Goal: Information Seeking & Learning: Learn about a topic

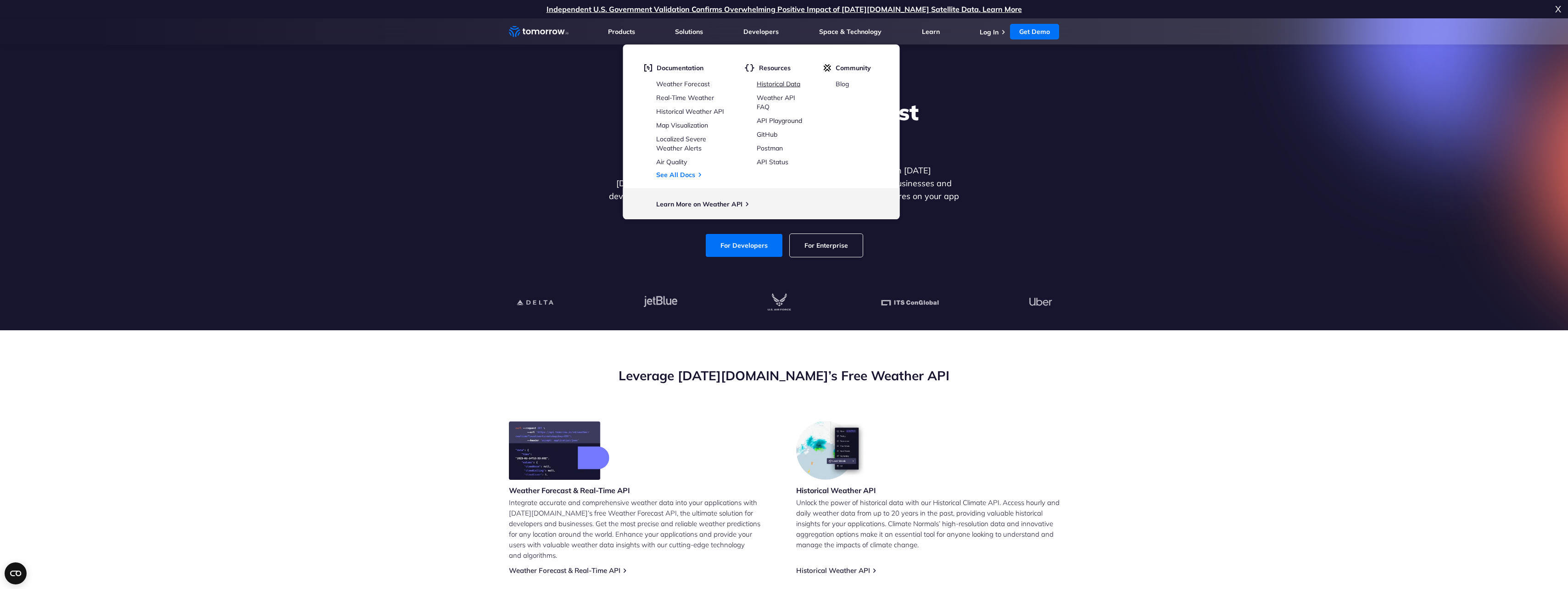
click at [766, 86] on link "Historical Data" at bounding box center [779, 84] width 44 height 9
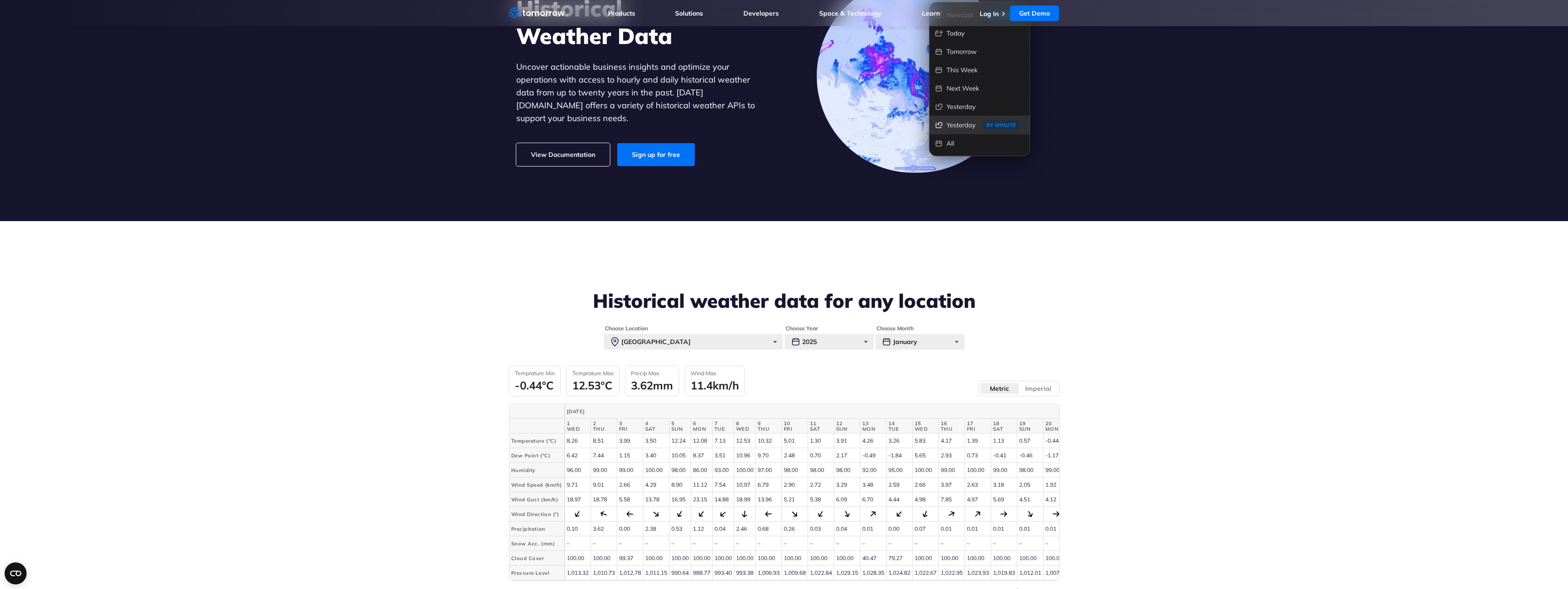
scroll to position [229, 0]
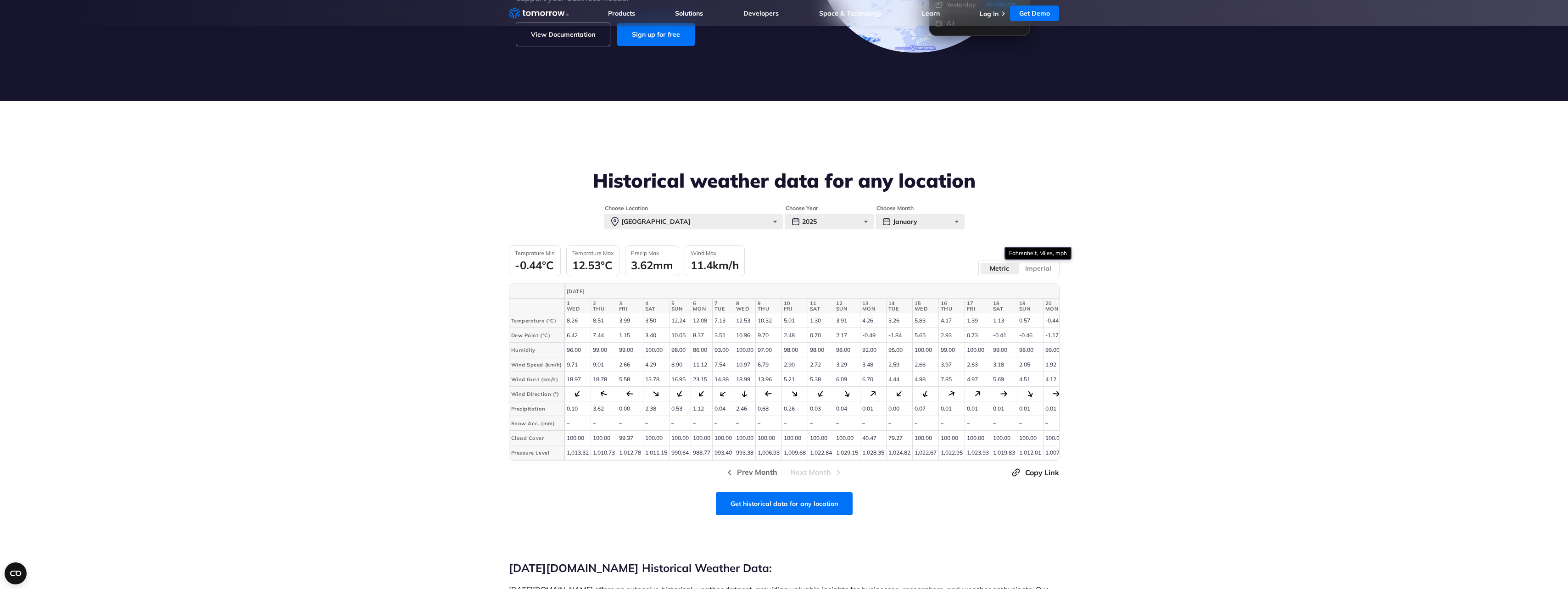
click at [1044, 271] on label "Imperial" at bounding box center [1038, 268] width 39 height 12
click at [0, 0] on input "Imperial" at bounding box center [0, 0] width 0 height 0
click at [1013, 267] on label "Metric" at bounding box center [999, 268] width 39 height 12
click at [0, 0] on input "Metric" at bounding box center [0, 0] width 0 height 0
click at [822, 225] on div "2025" at bounding box center [829, 221] width 89 height 16
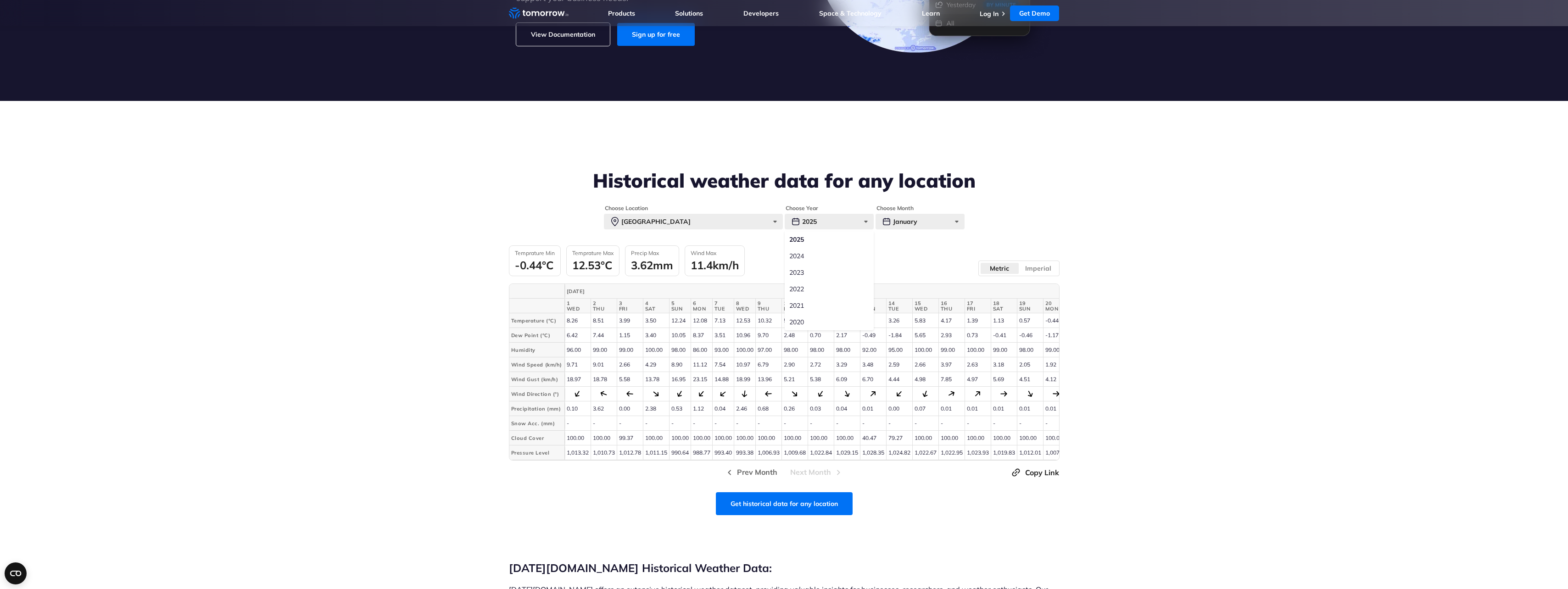
click at [906, 230] on div "Choose Location Paris Paris New York Tokyo Sao Paulo Sydney Mumbai Dubai Mexico…" at bounding box center [784, 345] width 551 height 281
click at [908, 228] on div "January" at bounding box center [920, 221] width 89 height 16
click at [795, 253] on div "Temprature Min -0.44°C Temprature Max 12.53°C Precip Max 3.62mm Wind Max 11.4km…" at bounding box center [784, 260] width 551 height 31
click at [677, 221] on div "Paris" at bounding box center [693, 221] width 179 height 16
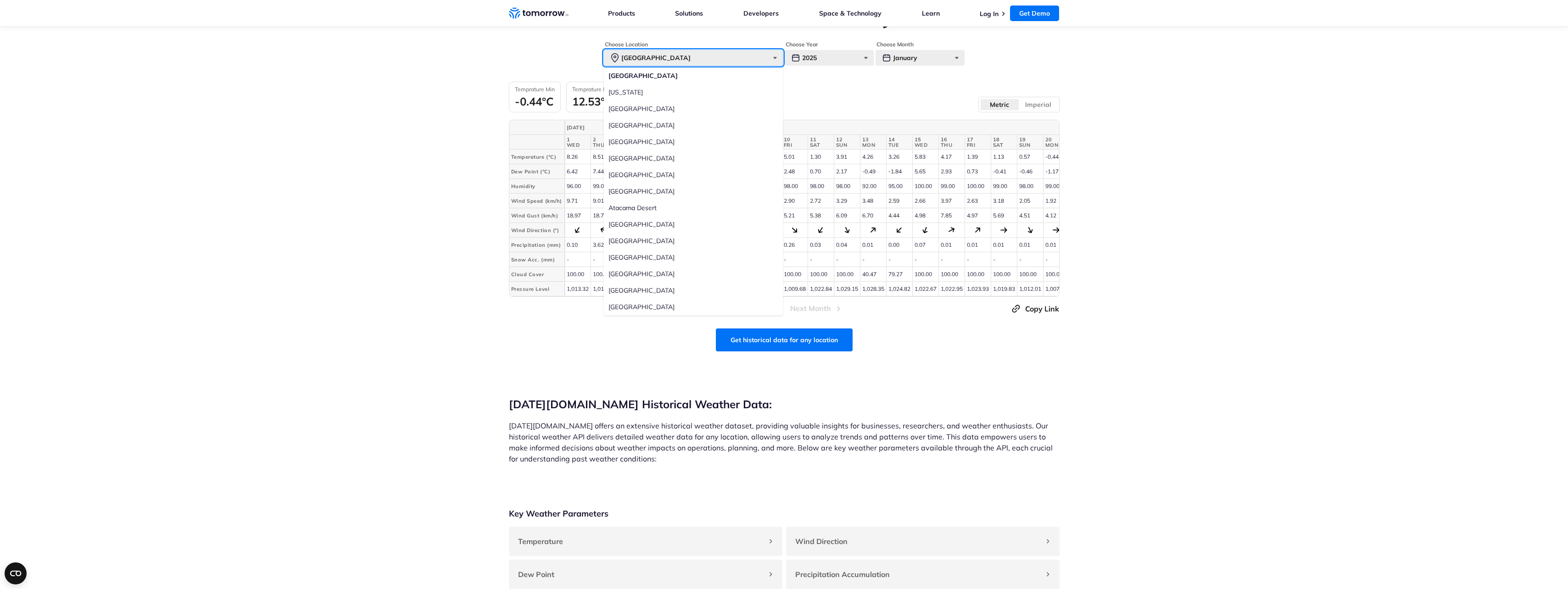
scroll to position [229, 0]
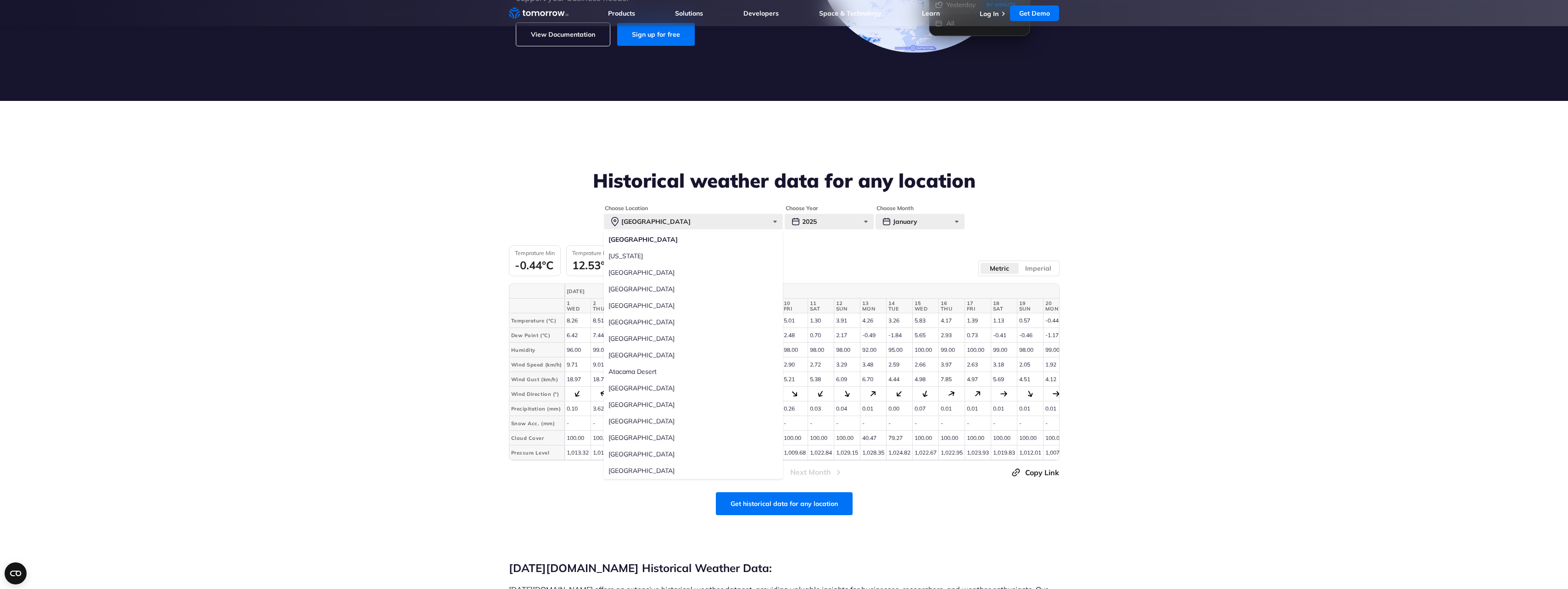
click at [623, 439] on label "Manila" at bounding box center [693, 437] width 179 height 16
click at [0, 0] on input "Manila" at bounding box center [0, 0] width 0 height 0
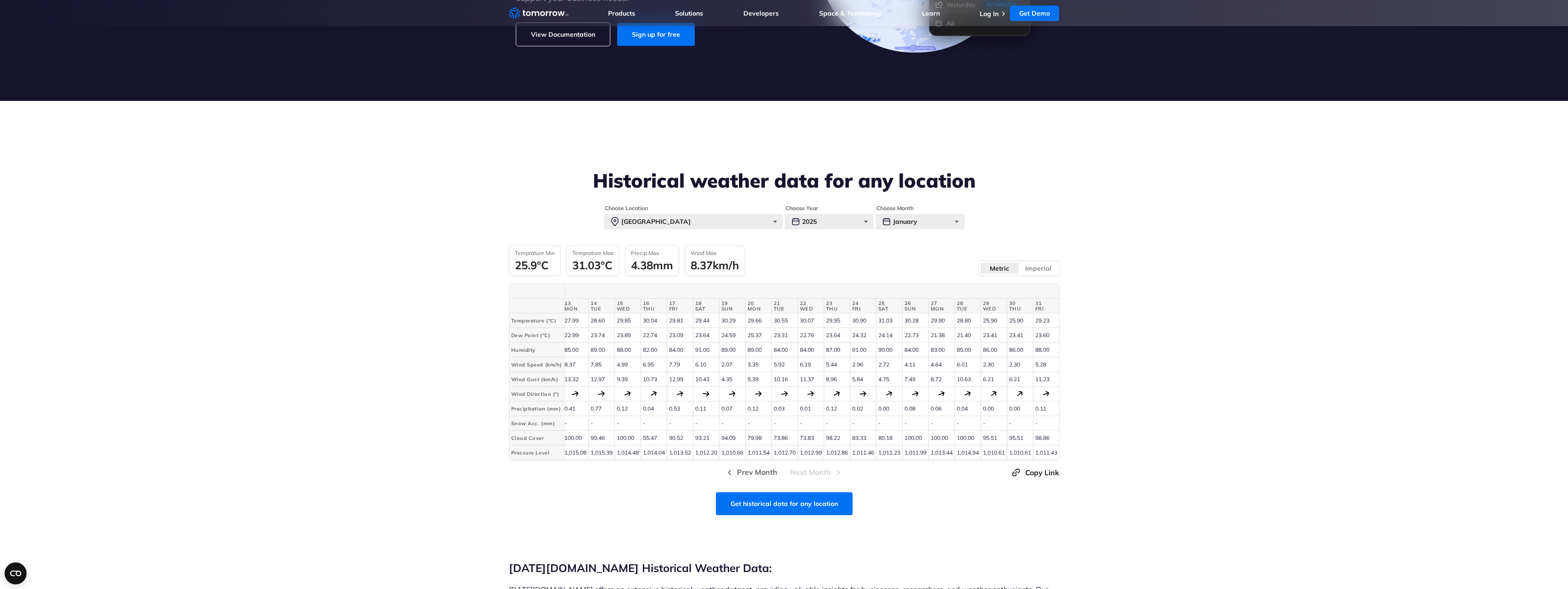
scroll to position [0, 326]
click at [927, 225] on div "January" at bounding box center [920, 221] width 89 height 16
click at [894, 338] on label "July" at bounding box center [920, 338] width 89 height 16
click at [0, 0] on input "July" at bounding box center [0, 0] width 0 height 0
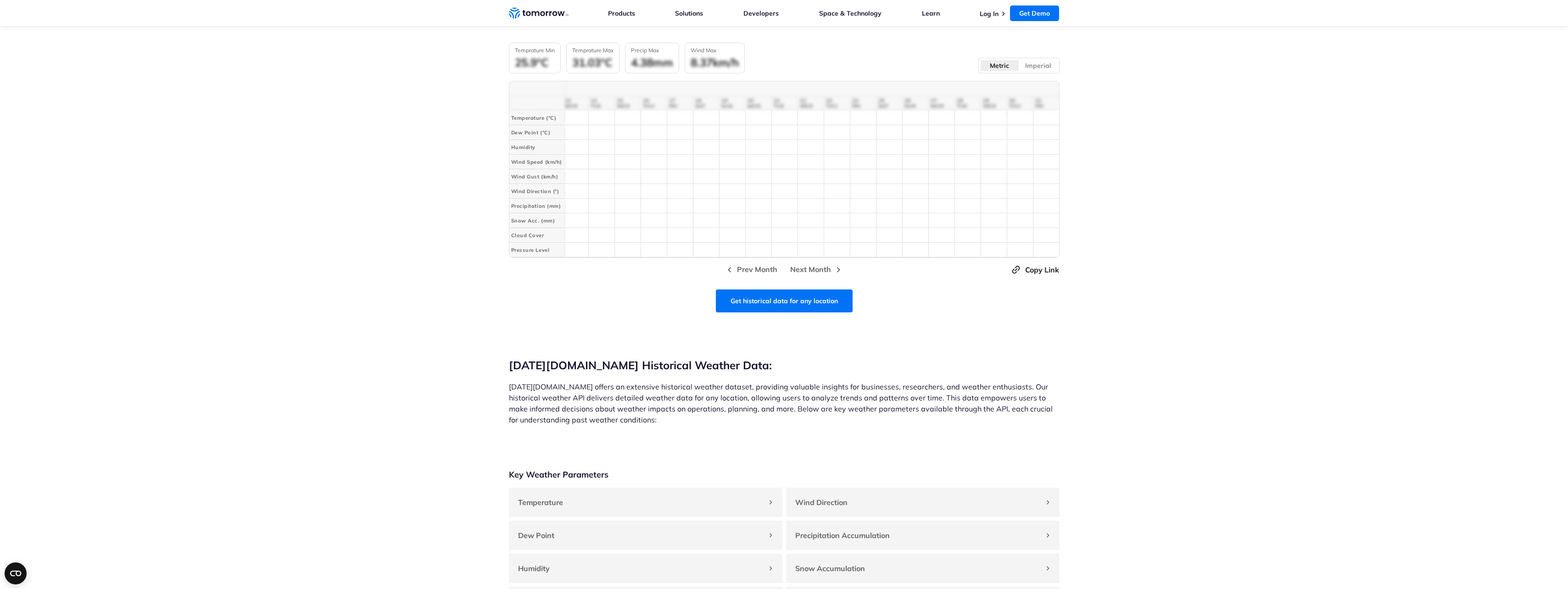
scroll to position [321, 0]
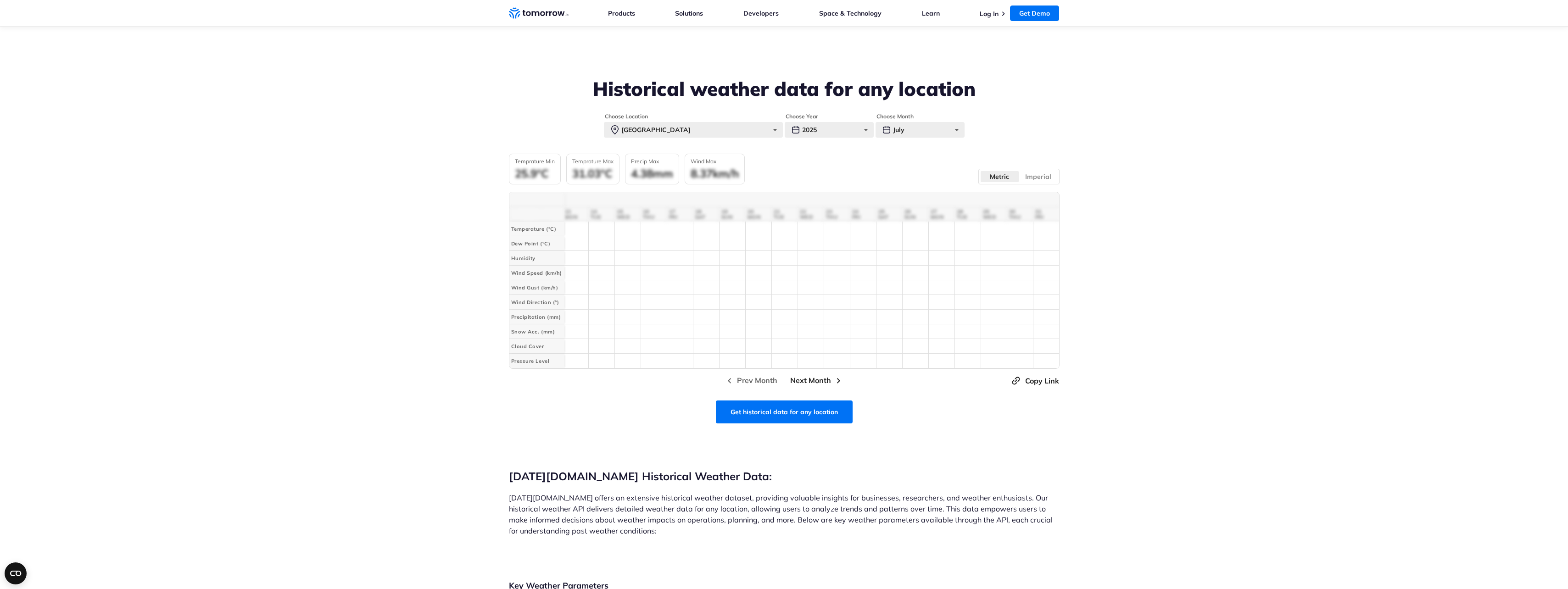
click at [801, 383] on span "Next Month" at bounding box center [810, 380] width 41 height 12
click at [765, 382] on span "Prev Month" at bounding box center [757, 380] width 40 height 12
click at [446, 281] on section "Historical weather data for any location Choose Location Manila Paris New York …" at bounding box center [784, 201] width 1568 height 385
click at [1058, 383] on span "Copy Link" at bounding box center [1042, 381] width 34 height 11
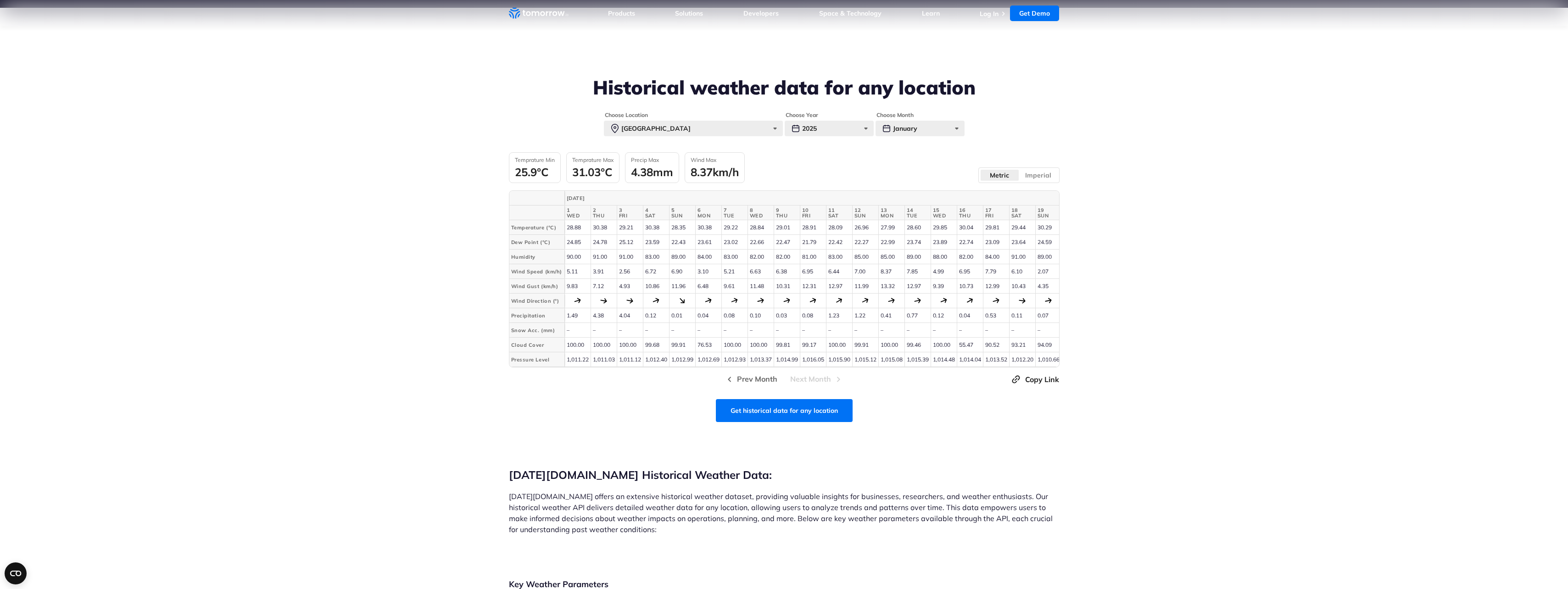
scroll to position [330, 0]
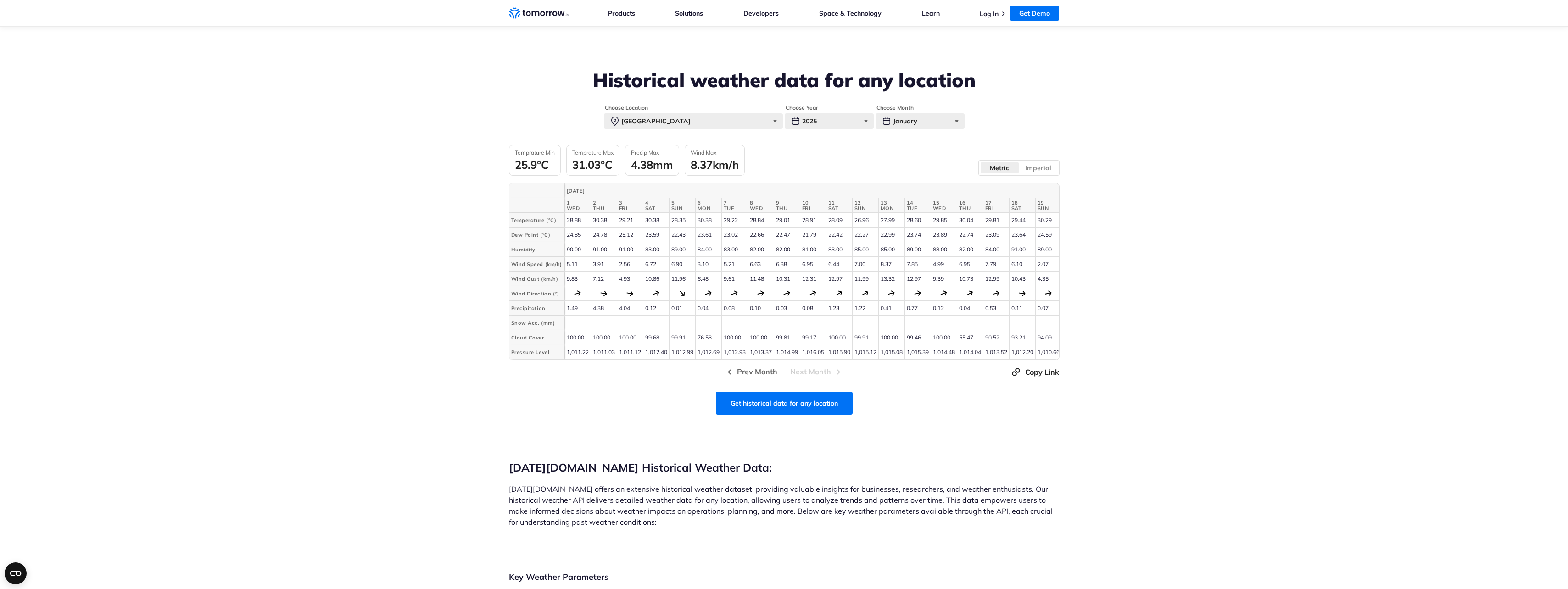
click at [819, 378] on div "Prev Month Next Month Copy Link" at bounding box center [784, 372] width 551 height 12
click at [353, 250] on section "Historical weather data for any location Choose Location Manila Paris New York …" at bounding box center [784, 193] width 1568 height 385
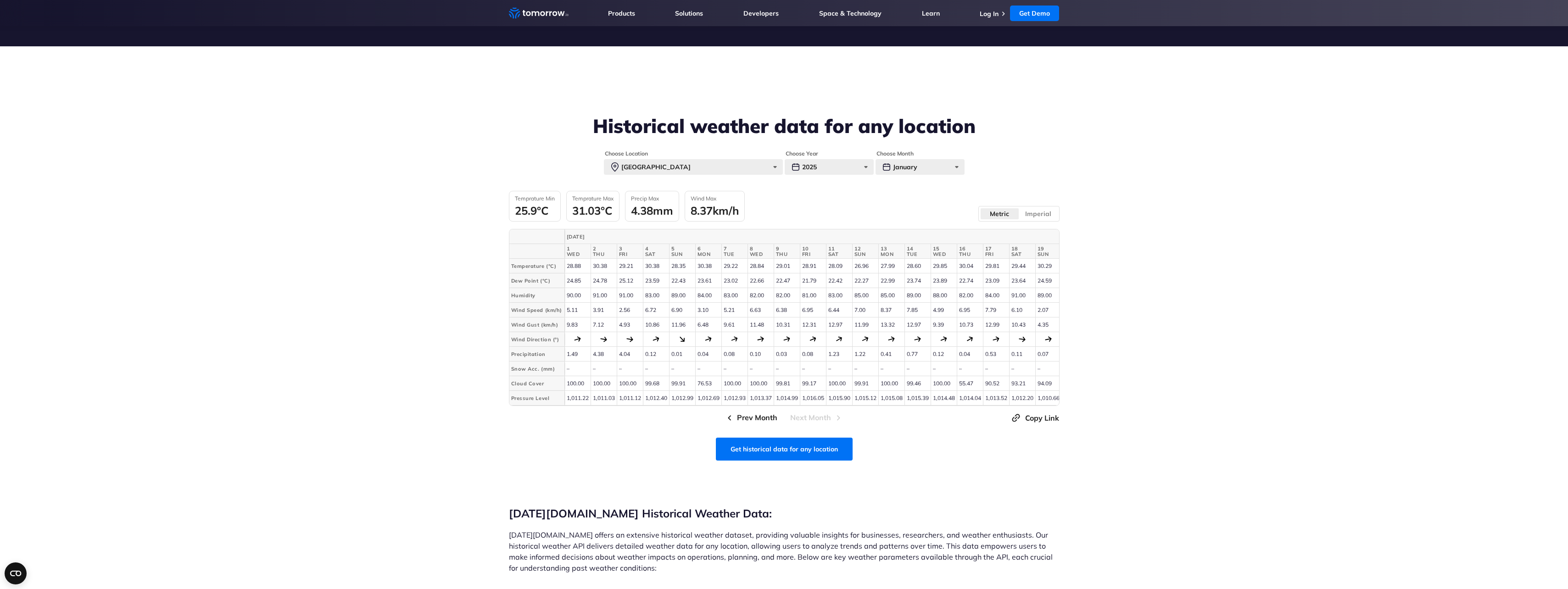
click at [735, 424] on button "Prev Month" at bounding box center [751, 417] width 58 height 12
click at [749, 422] on span "Prev Month" at bounding box center [757, 417] width 40 height 12
drag, startPoint x: 695, startPoint y: 210, endPoint x: 824, endPoint y: 211, distance: 129.0
click at [824, 211] on div "Temprature Min 27.45°C Temprature Max 32.46°C Precip Max 17.02mm Wind Max 10.44…" at bounding box center [784, 206] width 551 height 31
drag, startPoint x: 824, startPoint y: 211, endPoint x: 822, endPoint y: 220, distance: 9.2
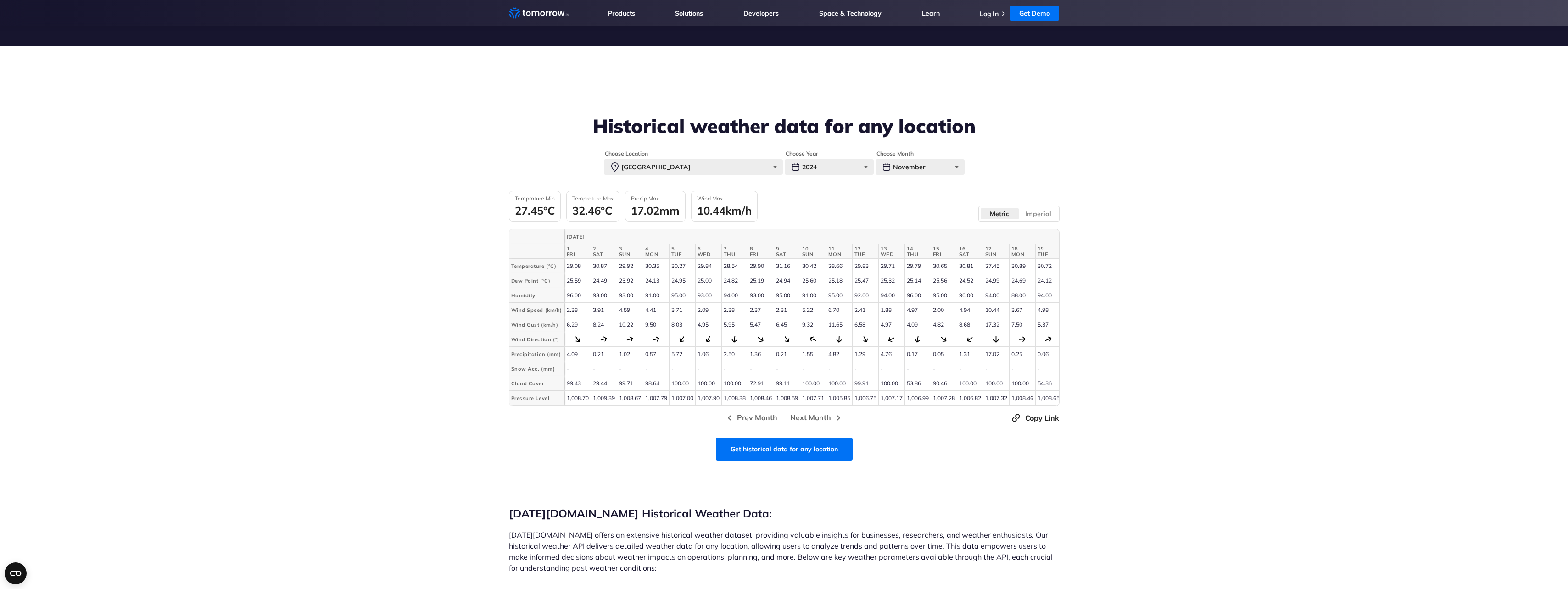
click at [822, 220] on div "Temprature Min 27.45°C Temprature Max 32.46°C Precip Max 17.02mm Wind Max 10.44…" at bounding box center [784, 206] width 551 height 31
click at [733, 419] on icon at bounding box center [730, 418] width 11 height 11
click at [814, 423] on span "Next Month" at bounding box center [810, 417] width 41 height 12
click at [719, 417] on div "Choose Location Manila Paris New York Tokyo Sao Paulo Sydney Mumbai Dubai Mexic…" at bounding box center [784, 291] width 551 height 281
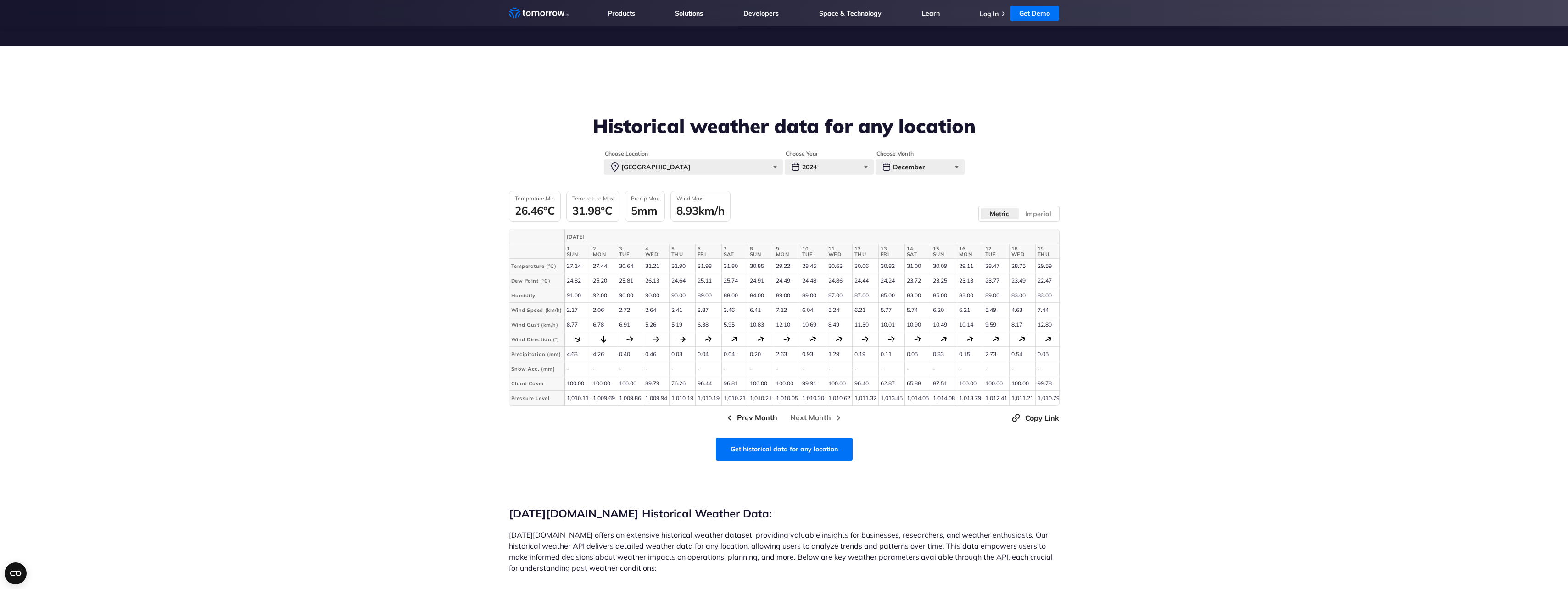
click at [741, 422] on span "Prev Month" at bounding box center [757, 417] width 40 height 12
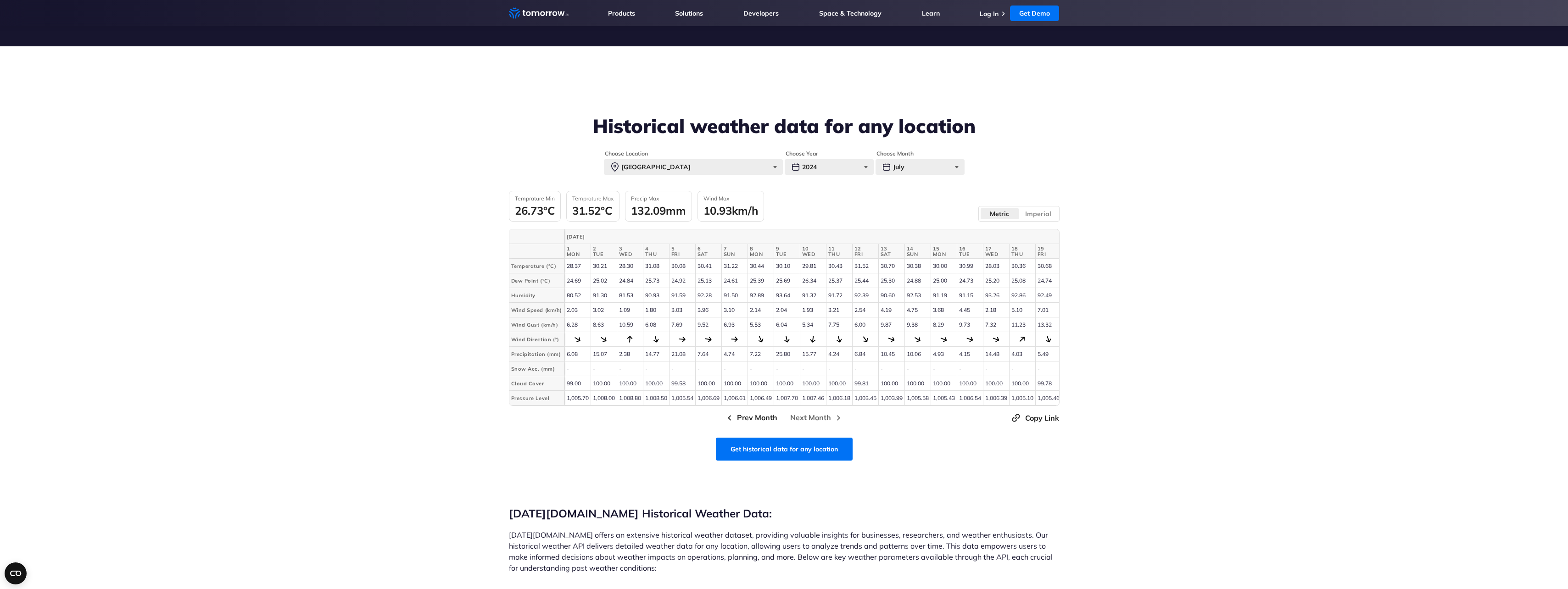
click at [742, 420] on span "Prev Month" at bounding box center [757, 417] width 40 height 12
click at [743, 419] on span "Prev Month" at bounding box center [757, 417] width 40 height 12
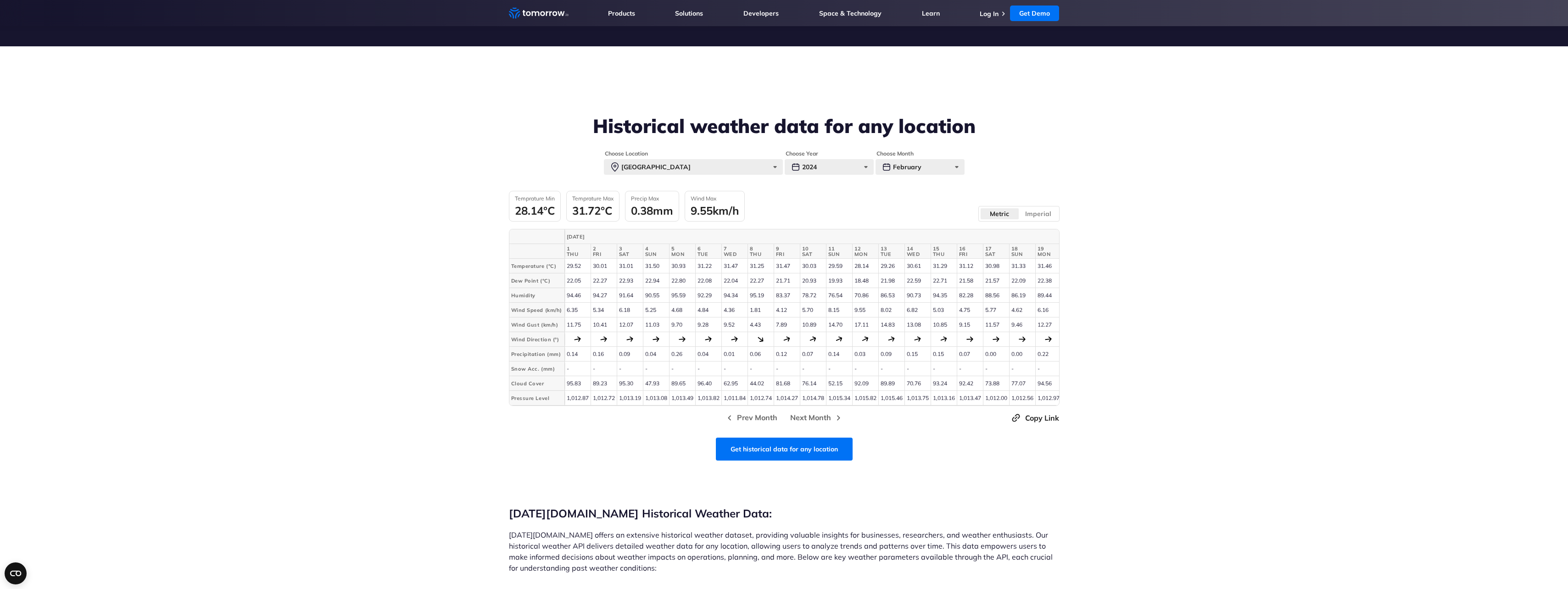
drag, startPoint x: 743, startPoint y: 419, endPoint x: 401, endPoint y: 374, distance: 344.9
drag, startPoint x: 401, startPoint y: 374, endPoint x: 348, endPoint y: 357, distance: 55.7
click at [348, 357] on section "Historical weather data for any location Choose Location Manila Paris New York …" at bounding box center [784, 239] width 1568 height 385
click at [772, 431] on div "Choose Location Manila Paris New York Tokyo Sao Paulo Sydney Mumbai Dubai Mexic…" at bounding box center [784, 291] width 551 height 281
click at [772, 423] on span "Prev Month" at bounding box center [757, 417] width 40 height 12
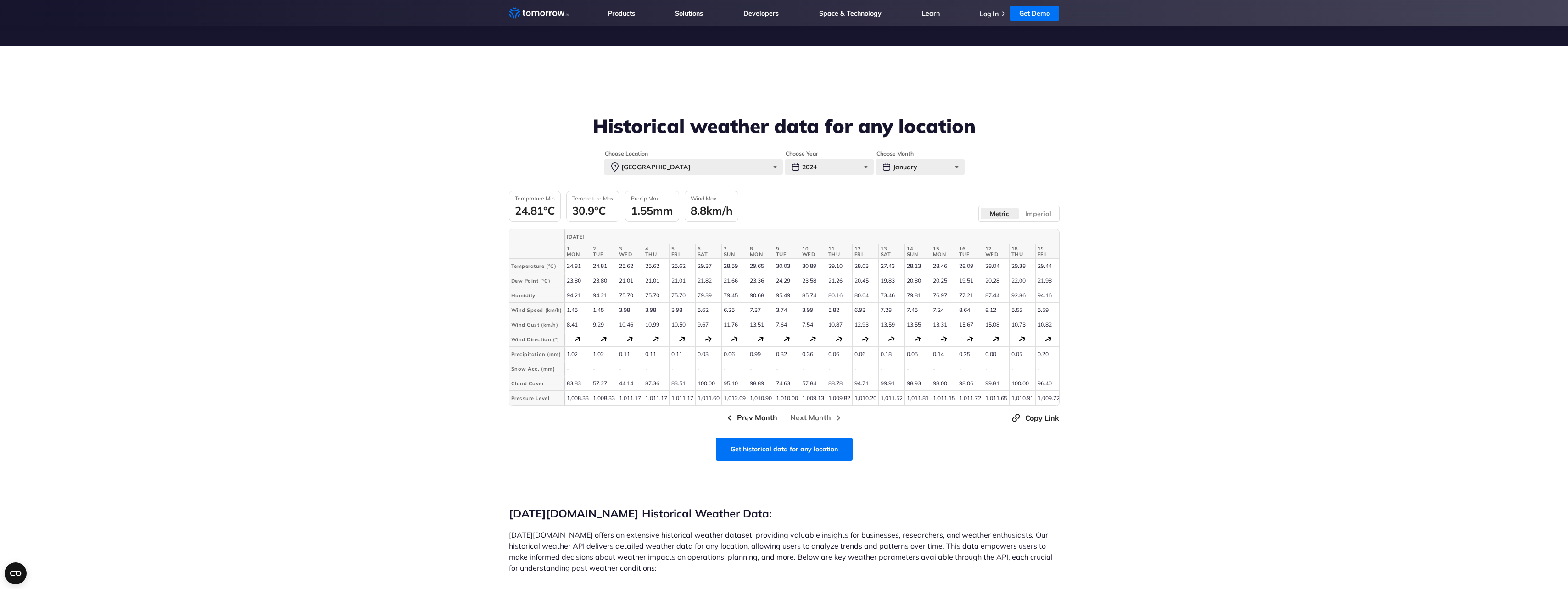
click at [772, 423] on span "Prev Month" at bounding box center [757, 417] width 40 height 12
click at [422, 159] on section "Historical weather data for any location Choose Location Manila Paris New York …" at bounding box center [784, 239] width 1568 height 385
click at [247, 77] on section "Historical weather data for any location Choose Location Manila Paris New York …" at bounding box center [784, 239] width 1568 height 385
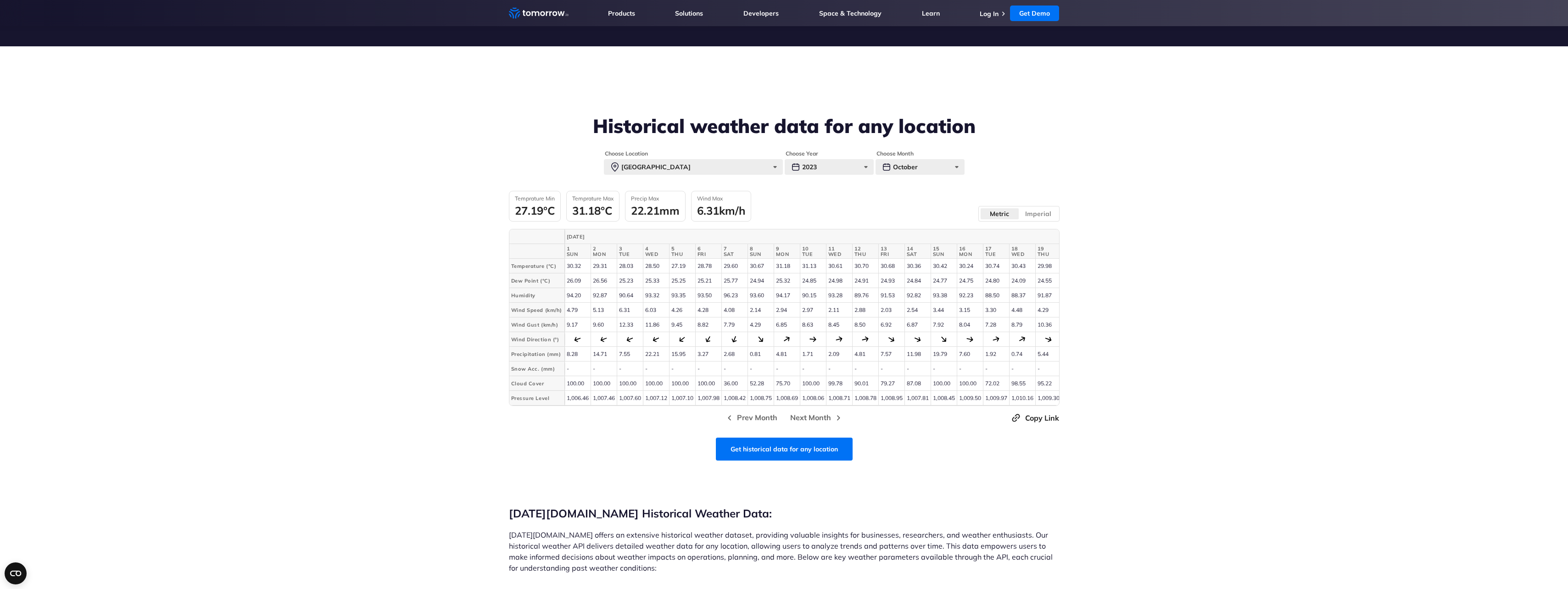
click at [704, 16] on ul "Products Products For Organizations Resilience Platform Your single source of w…" at bounding box center [834, 13] width 452 height 26
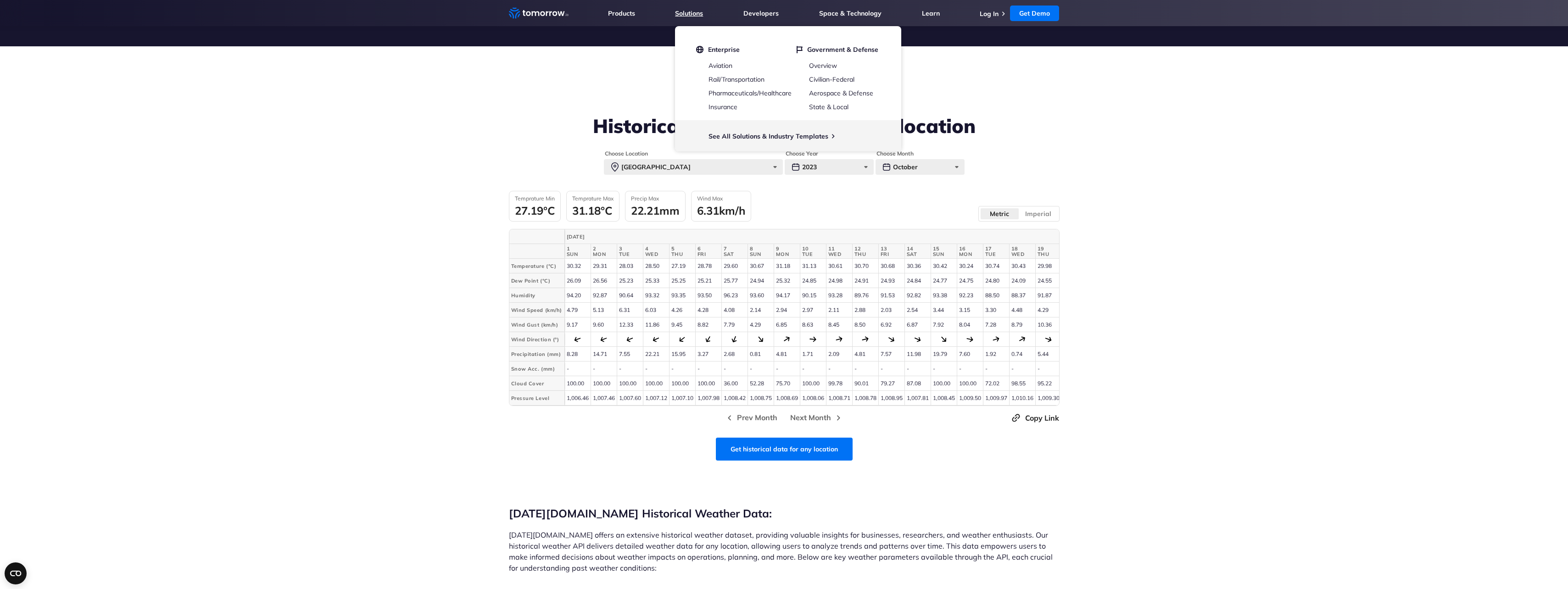
click at [695, 9] on link "Solutions" at bounding box center [689, 13] width 28 height 9
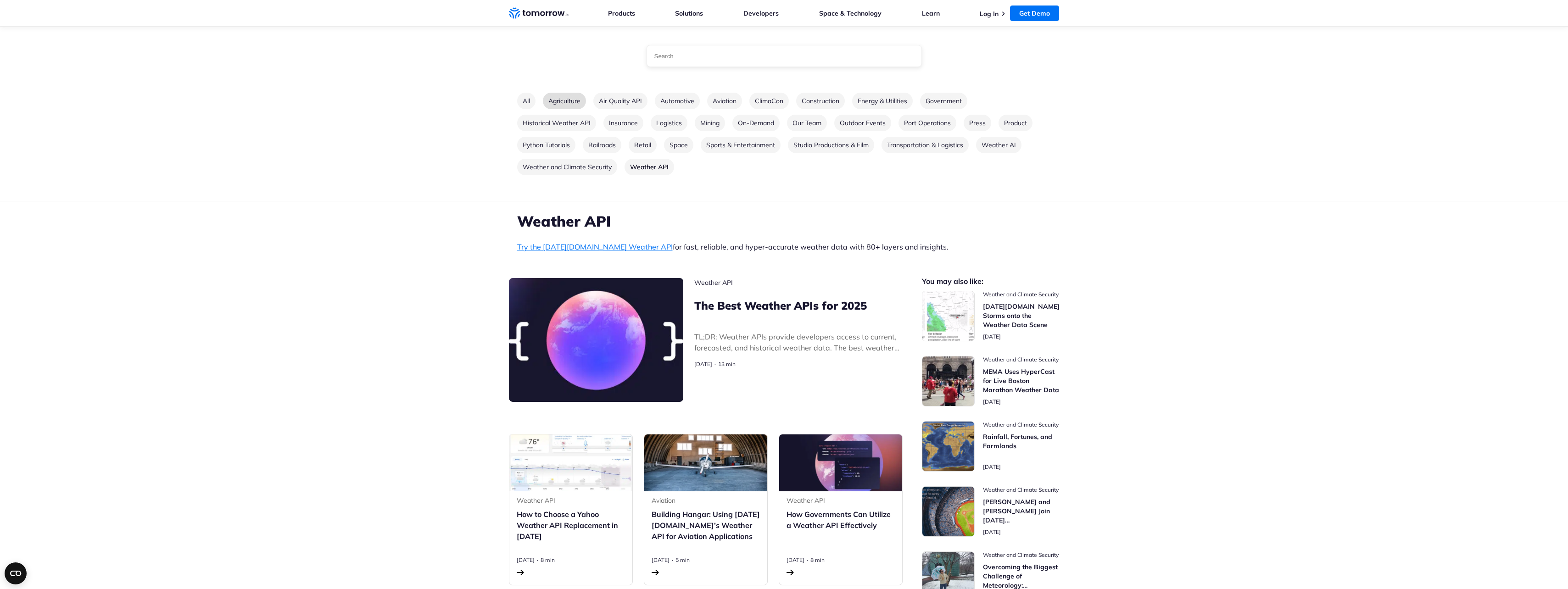
click at [550, 99] on link "Agriculture" at bounding box center [564, 100] width 43 height 16
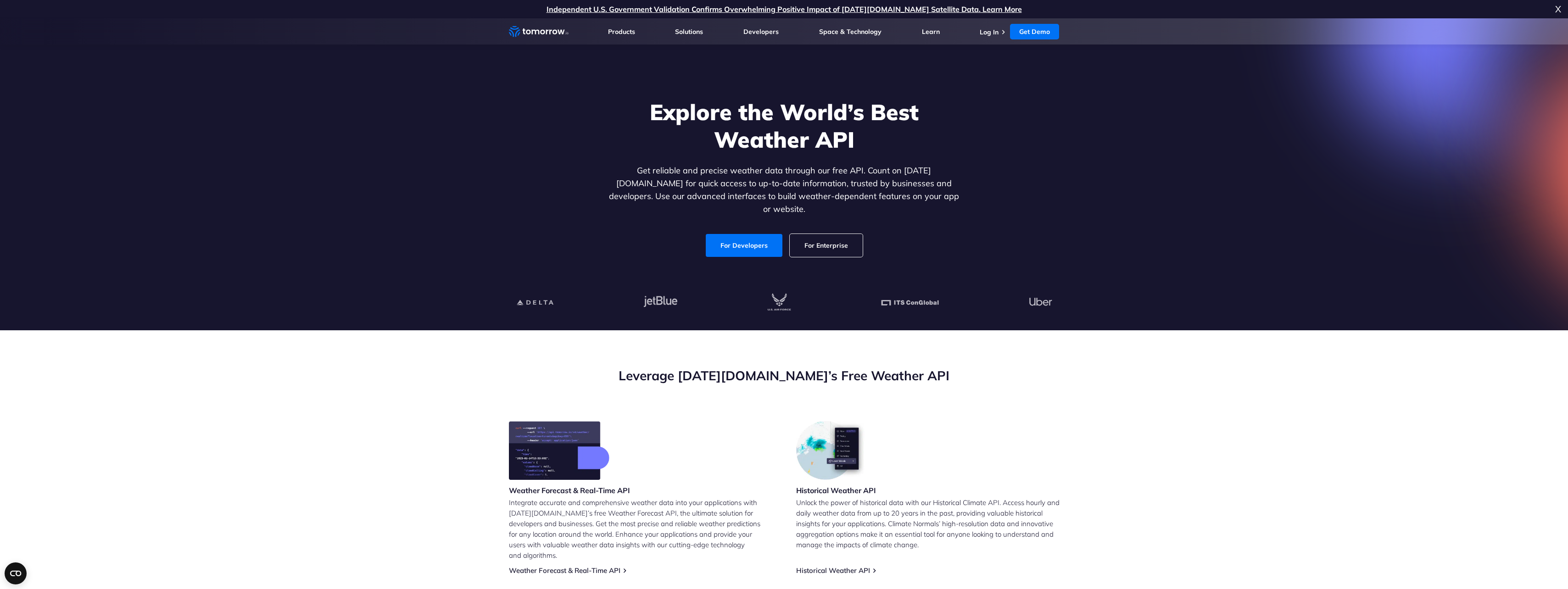
scroll to position [321, 0]
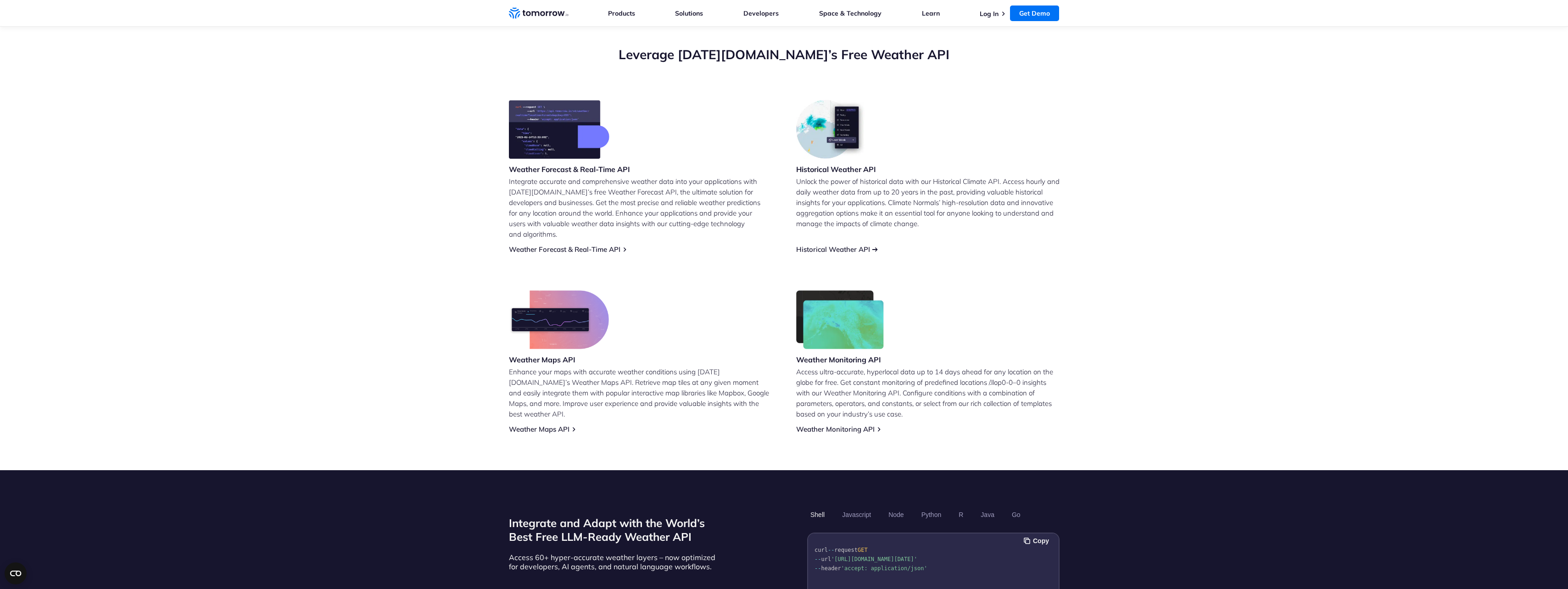
click at [854, 245] on link "Historical Weather API" at bounding box center [833, 249] width 74 height 9
click at [579, 245] on link "Weather Forecast & Real-Time API" at bounding box center [564, 249] width 111 height 9
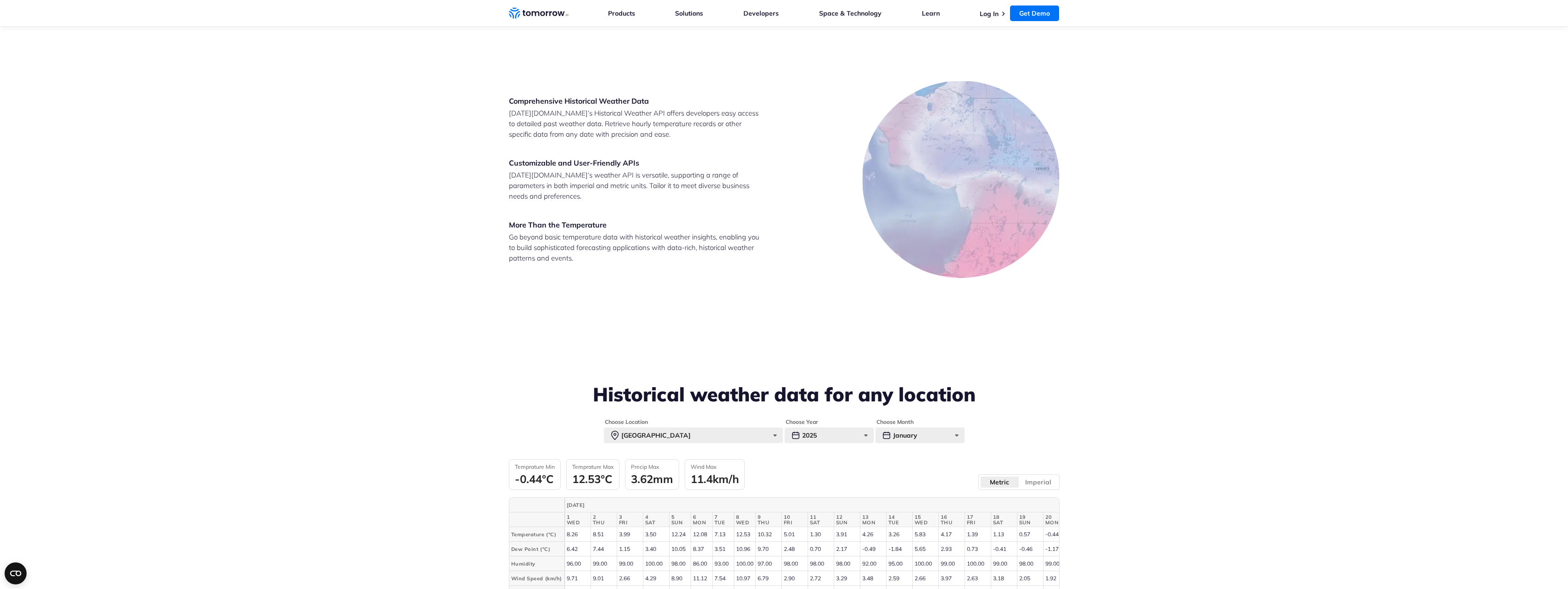
scroll to position [2019, 0]
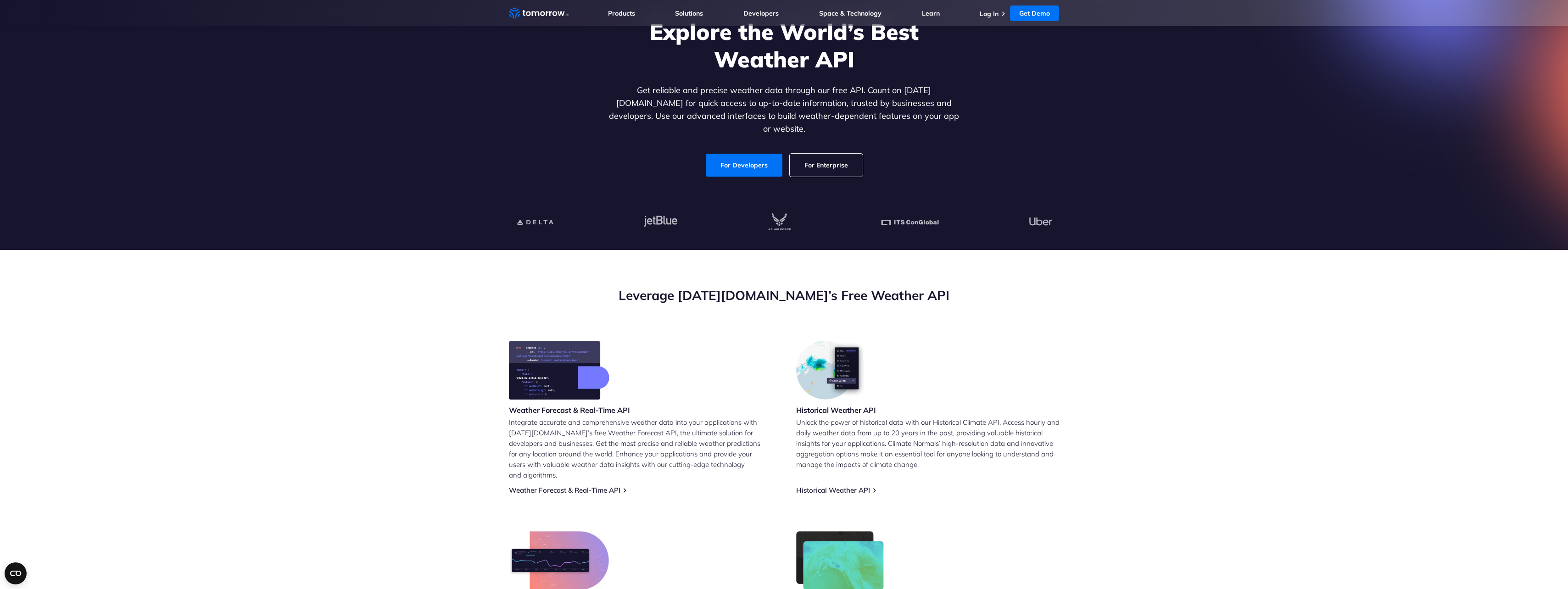
scroll to position [229, 0]
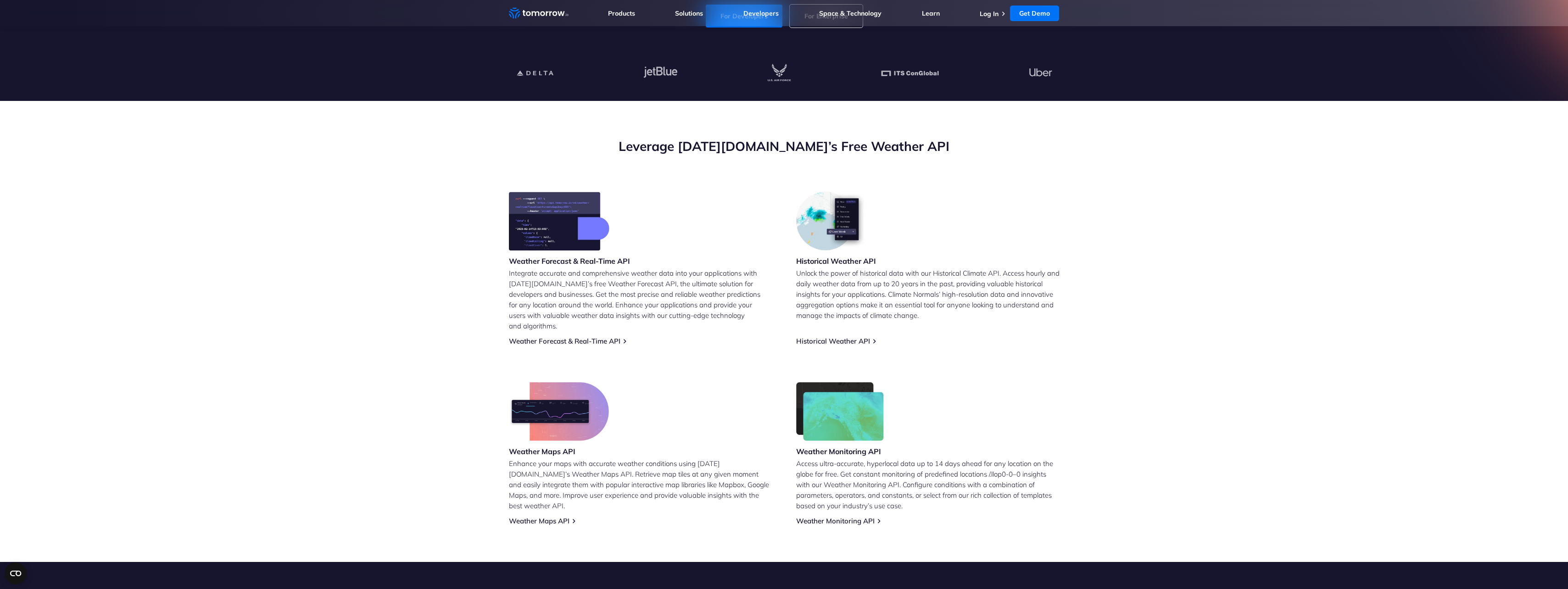
click at [569, 335] on div "Weather Forecast & Real-Time API Integrate accurate and comprehensive weather d…" at bounding box center [784, 358] width 551 height 333
click at [570, 336] on link "Weather Forecast & Real-Time API" at bounding box center [564, 341] width 111 height 9
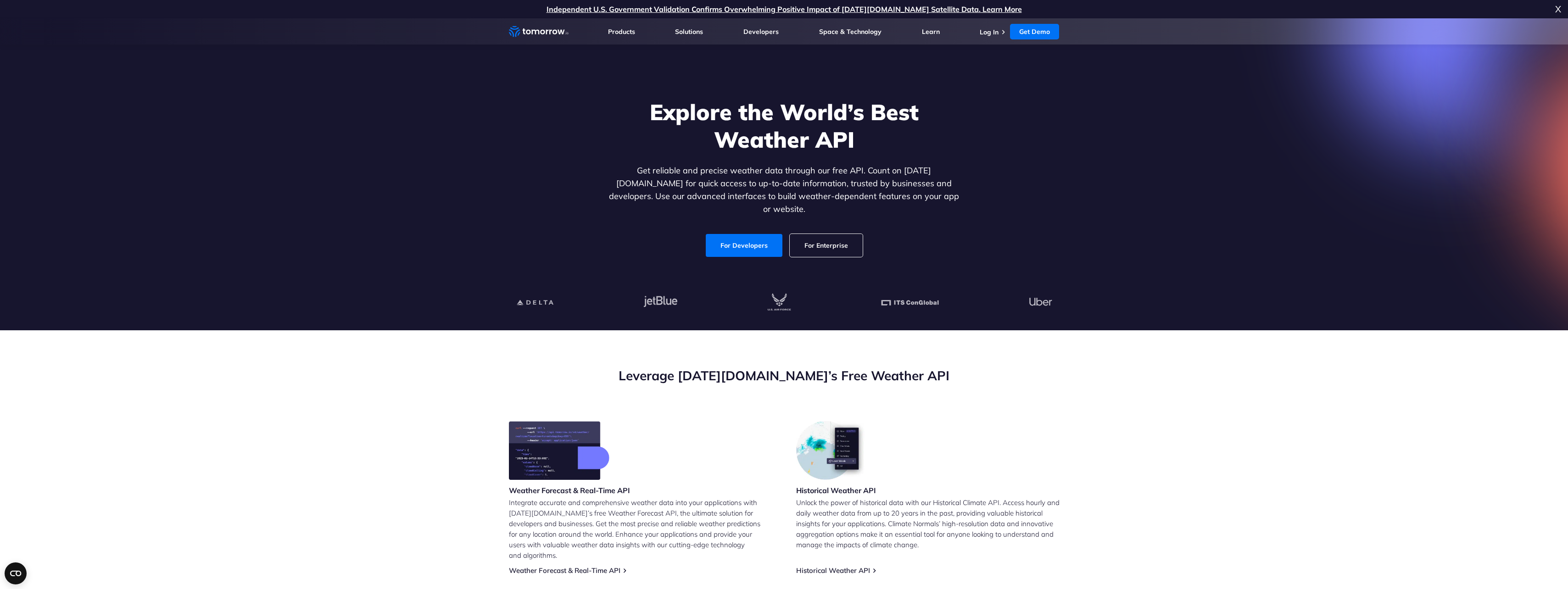
scroll to position [184, 0]
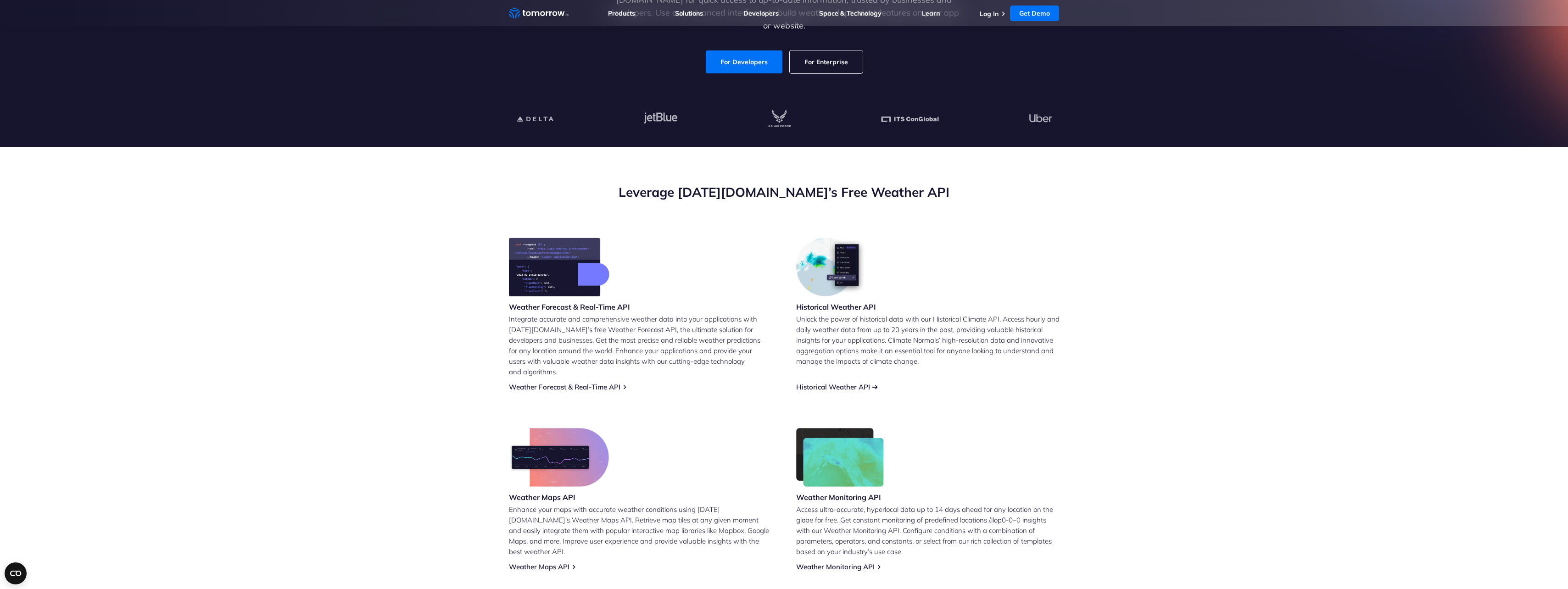
click at [827, 383] on link "Historical Weather API" at bounding box center [833, 387] width 74 height 9
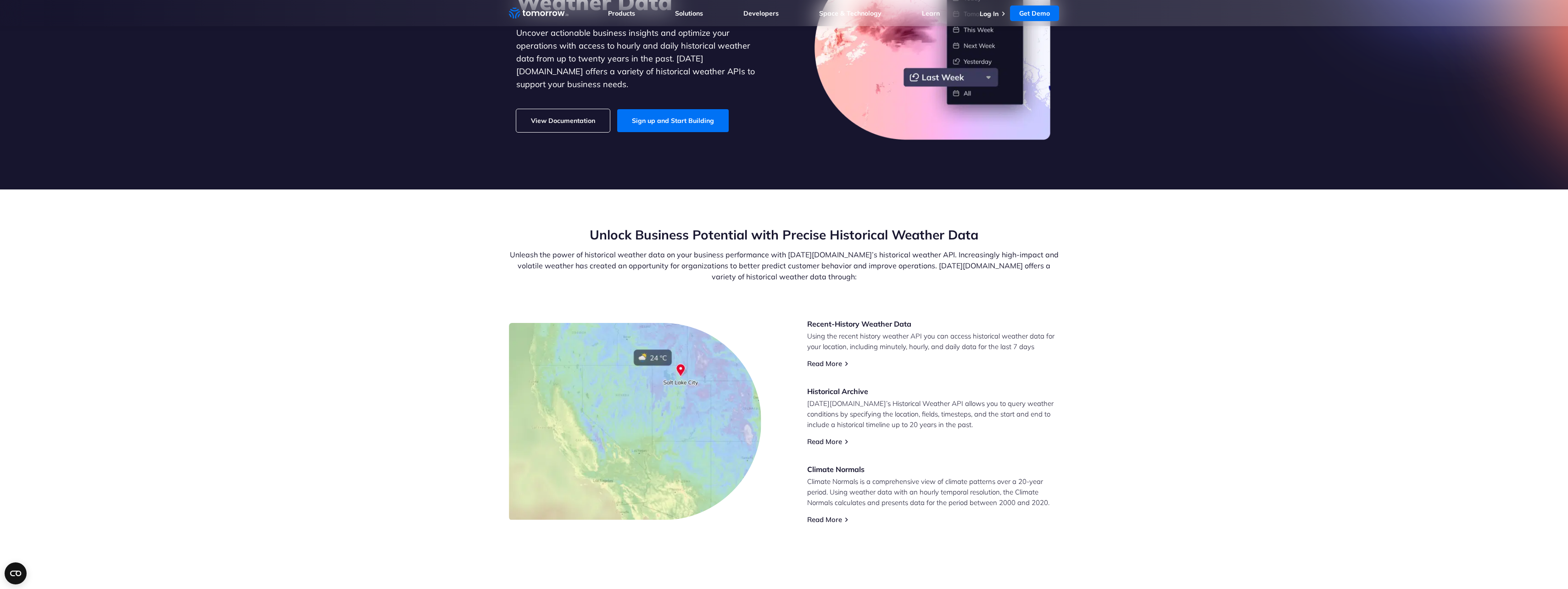
scroll to position [46, 0]
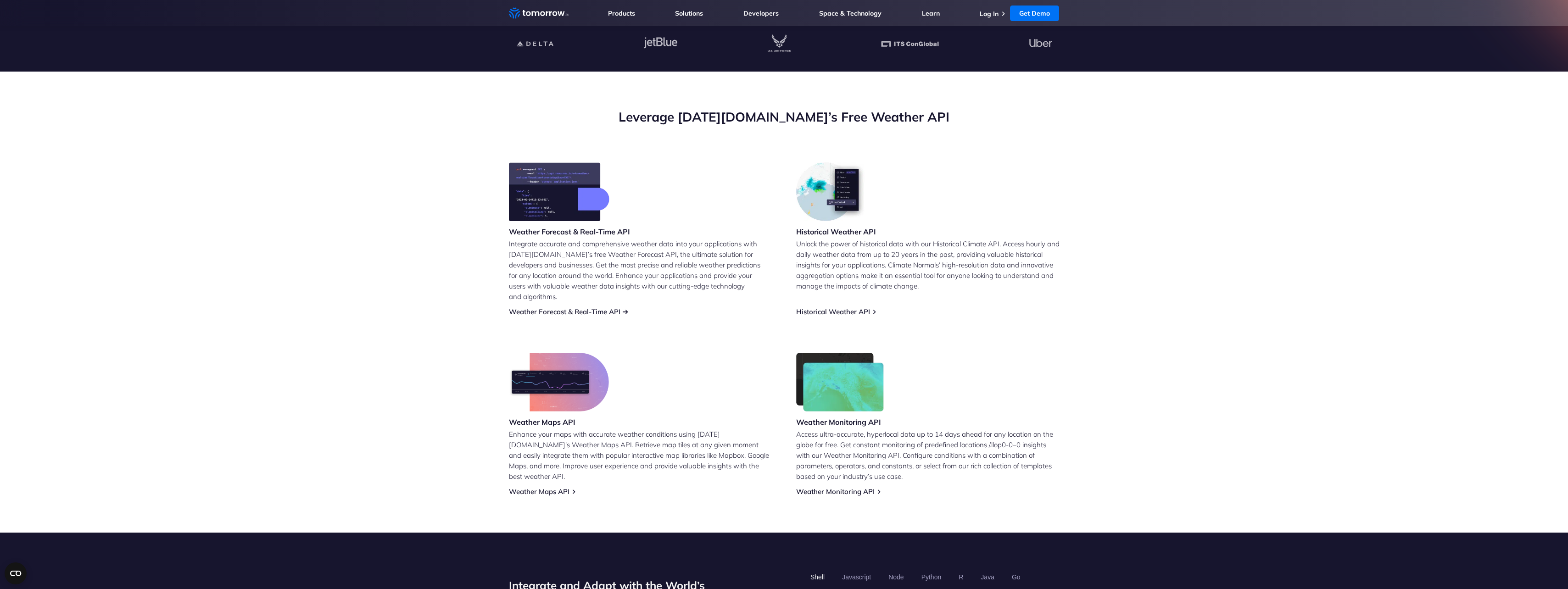
scroll to position [275, 0]
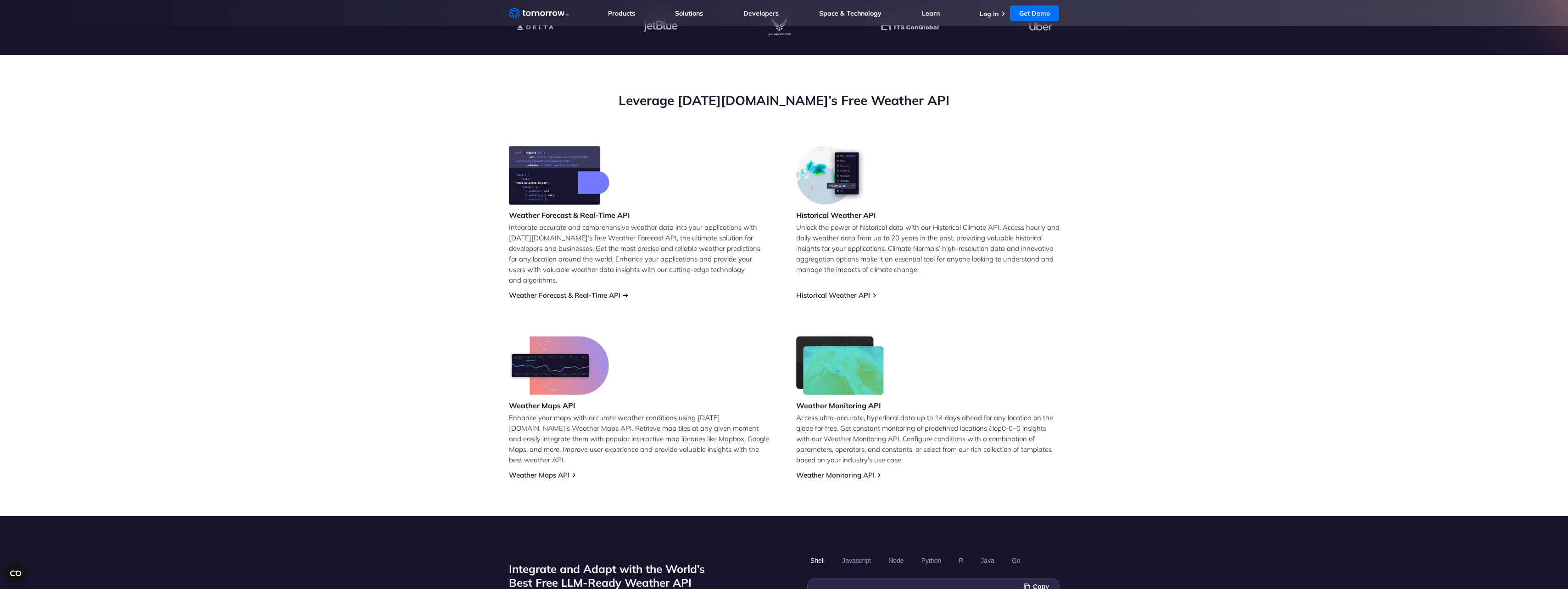
click at [568, 291] on link "Weather Forecast & Real-Time API" at bounding box center [564, 295] width 111 height 9
click at [852, 277] on div "Historical Weather API Unlock the power of historical data with our Historical …" at bounding box center [928, 223] width 264 height 154
click at [853, 291] on link "Historical Weather API" at bounding box center [833, 295] width 74 height 9
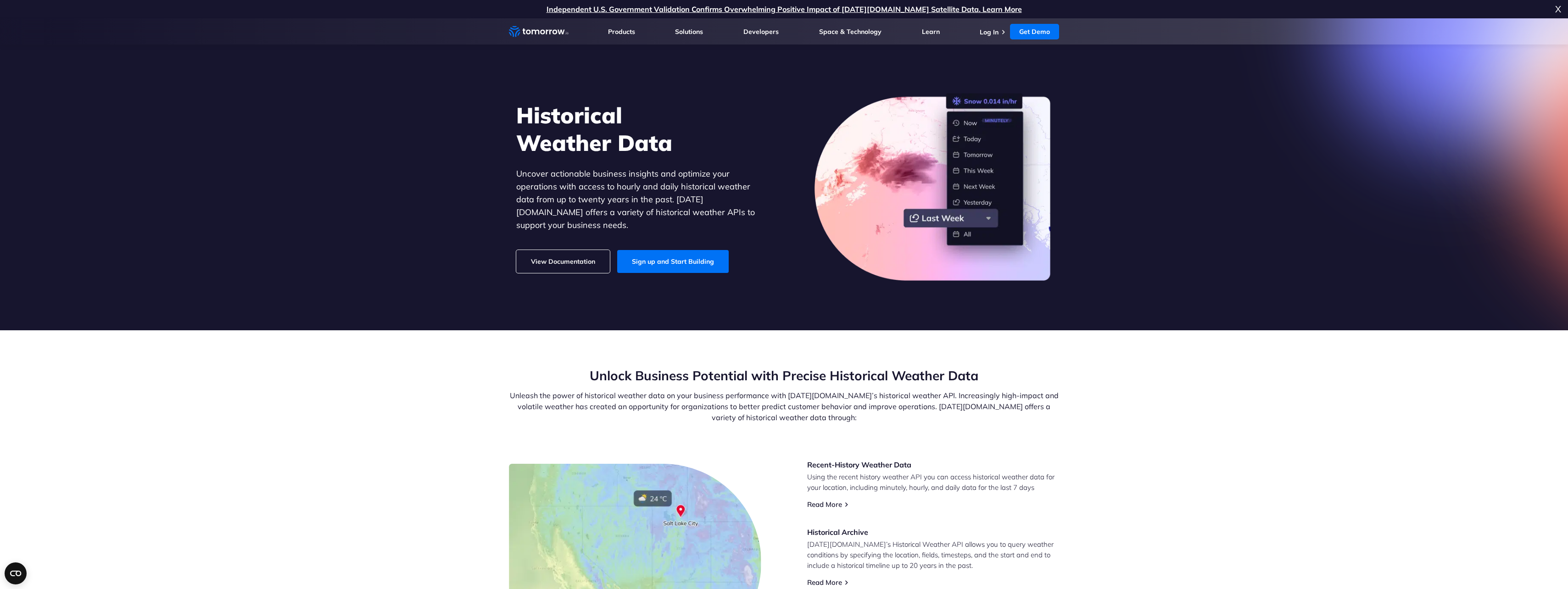
drag, startPoint x: 279, startPoint y: 103, endPoint x: 281, endPoint y: 111, distance: 8.2
drag, startPoint x: 281, startPoint y: 111, endPoint x: 157, endPoint y: 96, distance: 124.9
click at [157, 96] on section "Historical Weather Data Uncover actionable business insights and optimize your …" at bounding box center [784, 174] width 1568 height 312
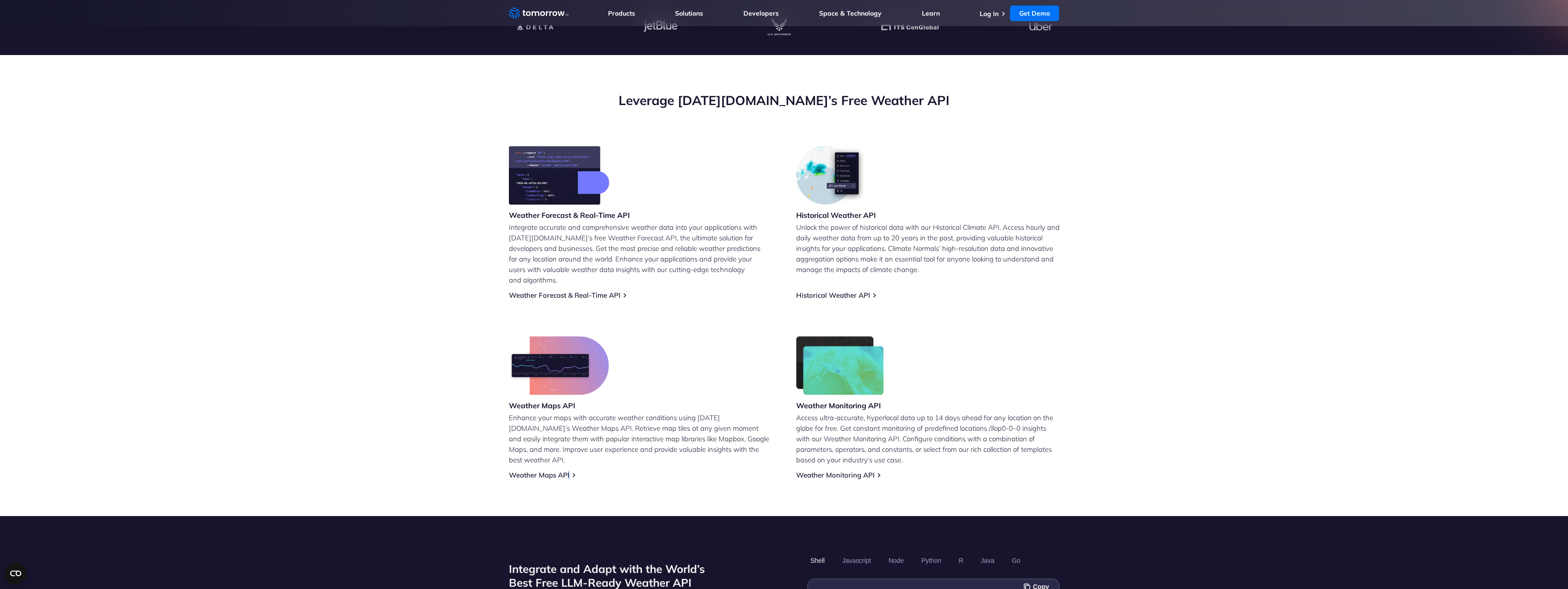
click at [569, 456] on div "Weather Maps API Enhance your maps with accurate weather conditions using Tomor…" at bounding box center [640, 408] width 264 height 143
drag, startPoint x: 569, startPoint y: 456, endPoint x: 565, endPoint y: 459, distance: 5.0
click at [565, 459] on div "Weather Maps API Enhance your maps with accurate weather conditions using Tomor…" at bounding box center [640, 408] width 264 height 143
click at [559, 454] on div "Weather Maps API Enhance your maps with accurate weather conditions using Tomor…" at bounding box center [640, 408] width 264 height 143
click at [555, 470] on link "Weather Maps API" at bounding box center [539, 475] width 61 height 9
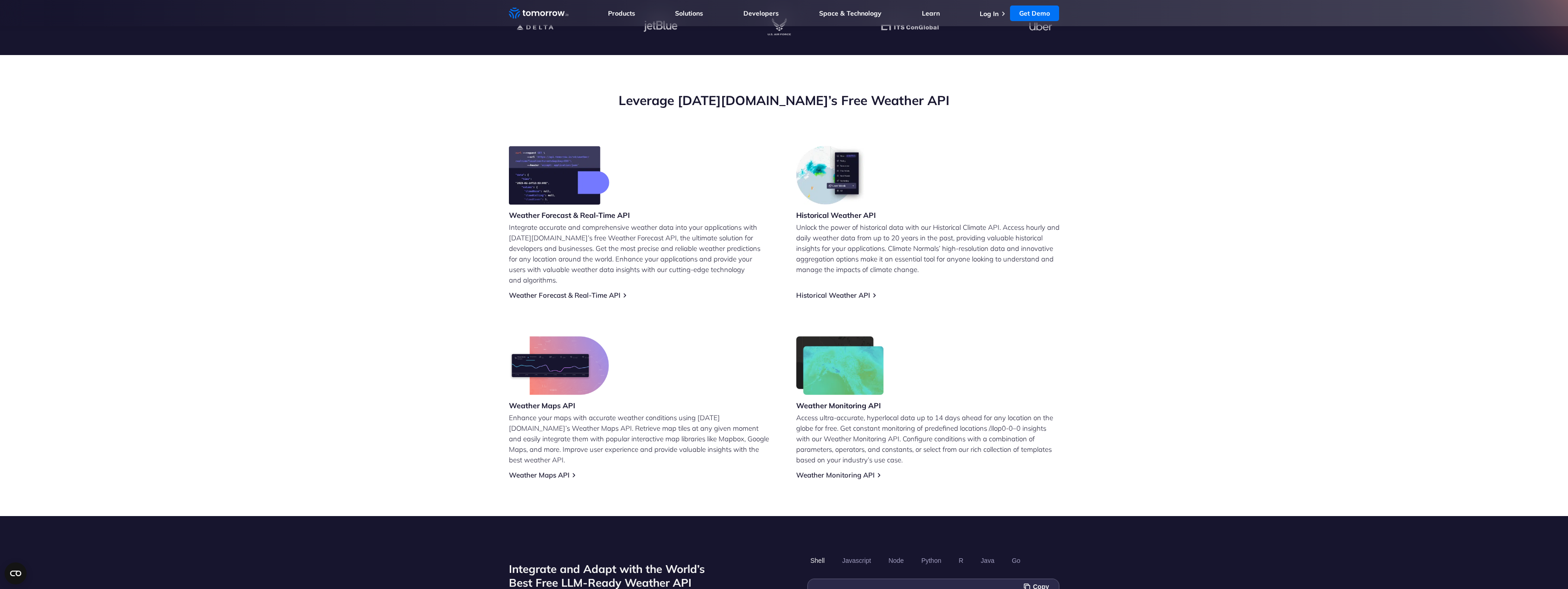
click at [572, 280] on div "Weather Forecast & Real-Time API Integrate accurate and comprehensive weather d…" at bounding box center [640, 223] width 264 height 154
click at [571, 291] on link "Weather Forecast & Real-Time API" at bounding box center [564, 295] width 111 height 9
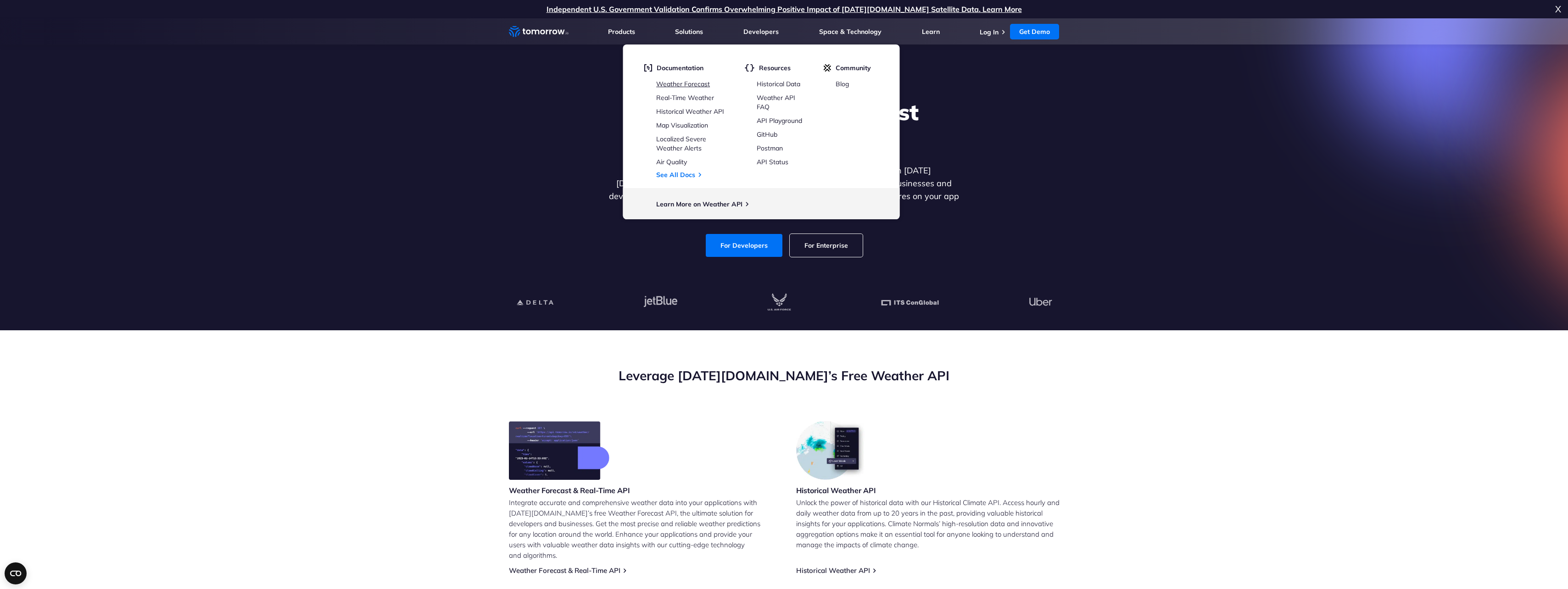
click at [702, 83] on link "Weather Forecast" at bounding box center [683, 84] width 54 height 9
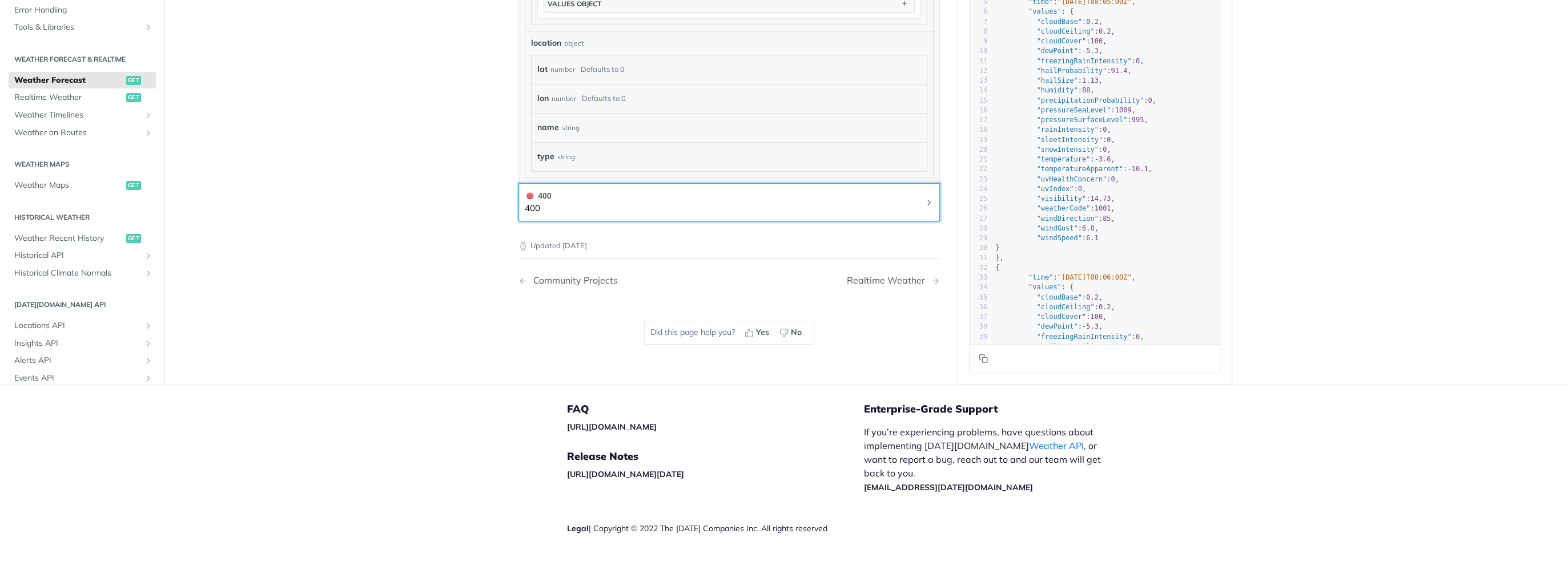
click at [542, 203] on p "400" at bounding box center [538, 208] width 27 height 13
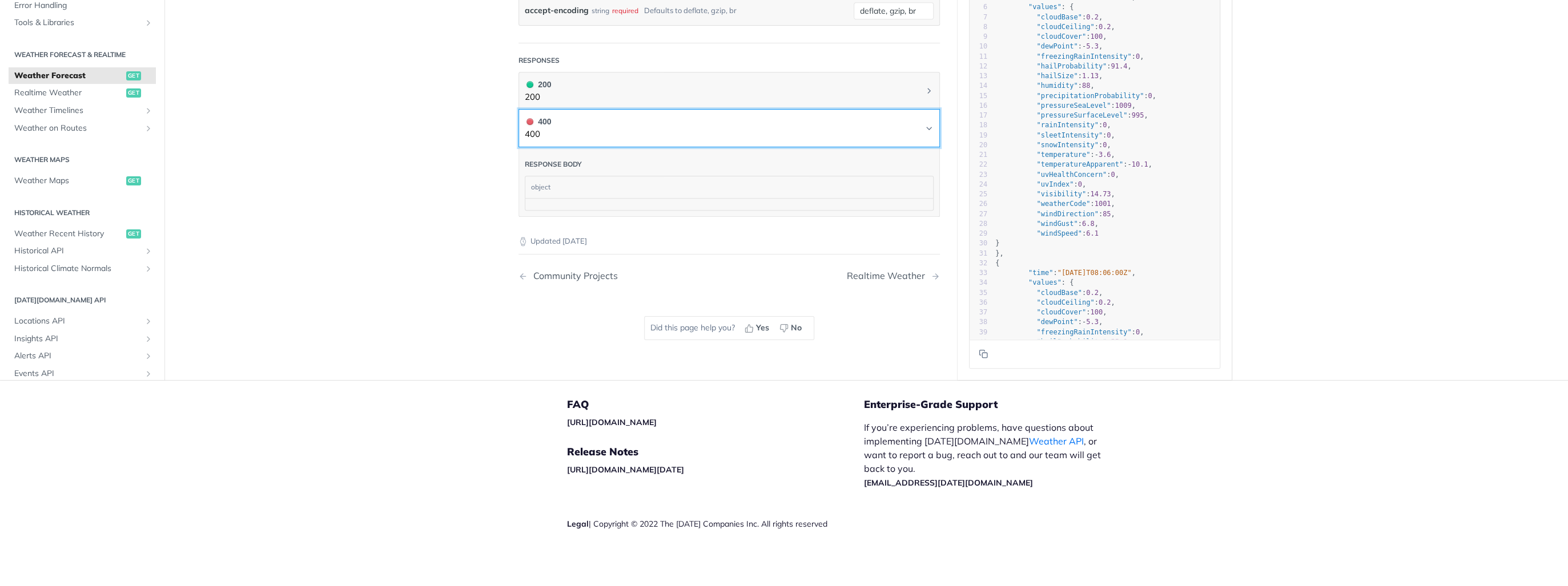
scroll to position [542, 0]
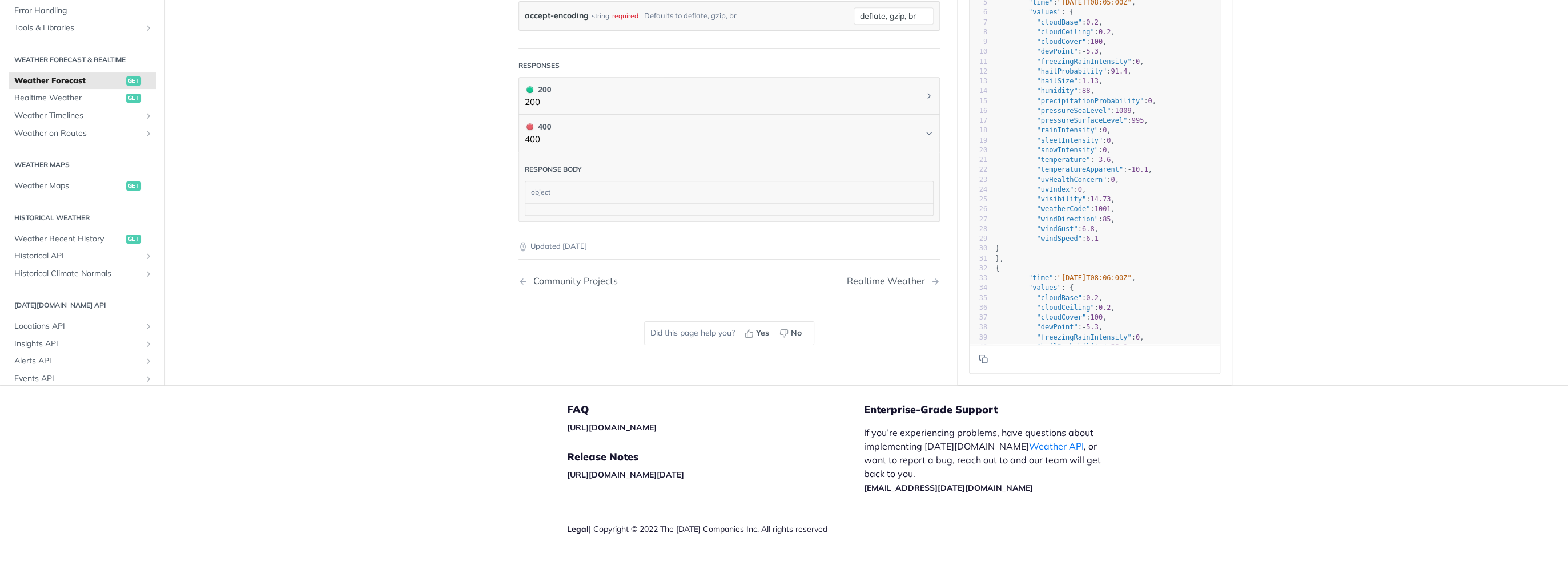
click at [548, 164] on div "Response body" at bounding box center [553, 170] width 57 height 11
click at [565, 191] on div "object" at bounding box center [728, 192] width 404 height 22
click at [567, 210] on div at bounding box center [729, 209] width 408 height 12
drag, startPoint x: 567, startPoint y: 201, endPoint x: 567, endPoint y: 189, distance: 12.0
click at [567, 203] on div at bounding box center [729, 209] width 408 height 12
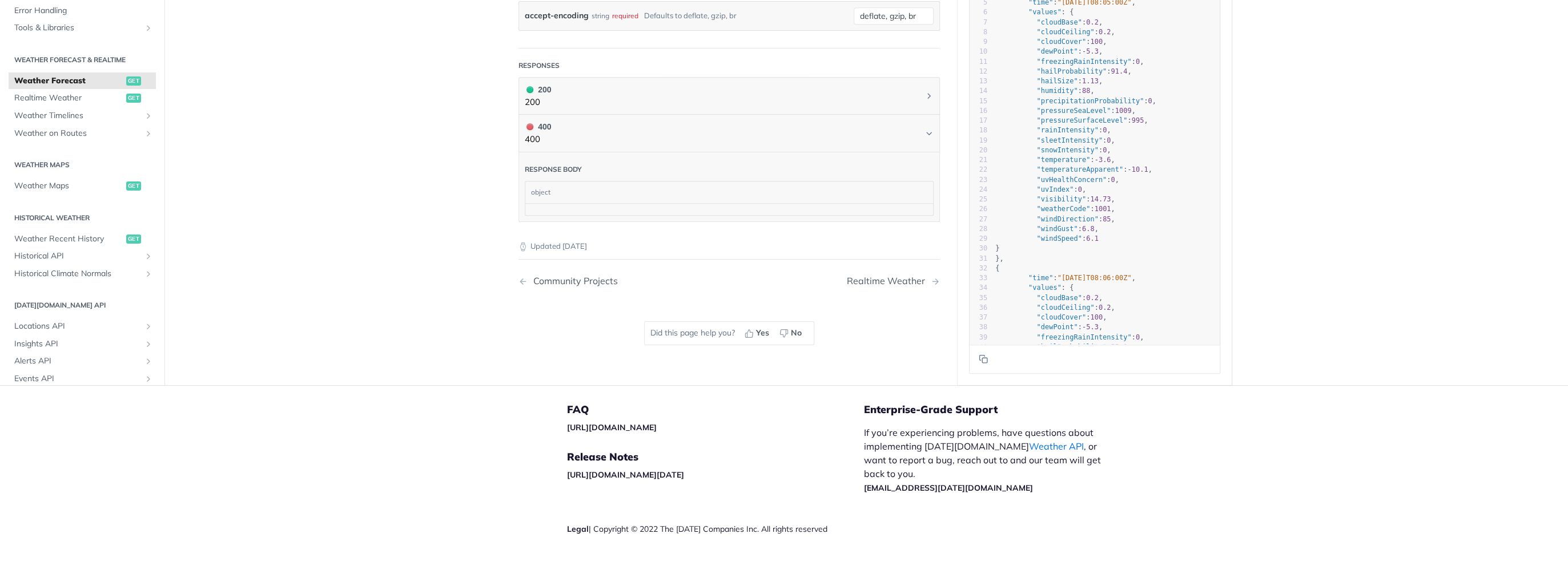
drag, startPoint x: 569, startPoint y: 182, endPoint x: 539, endPoint y: 185, distance: 30.1
click at [569, 182] on div "object" at bounding box center [728, 192] width 404 height 22
drag, startPoint x: 521, startPoint y: 185, endPoint x: 617, endPoint y: 217, distance: 101.2
click at [617, 217] on div "Response body object" at bounding box center [729, 187] width 421 height 70
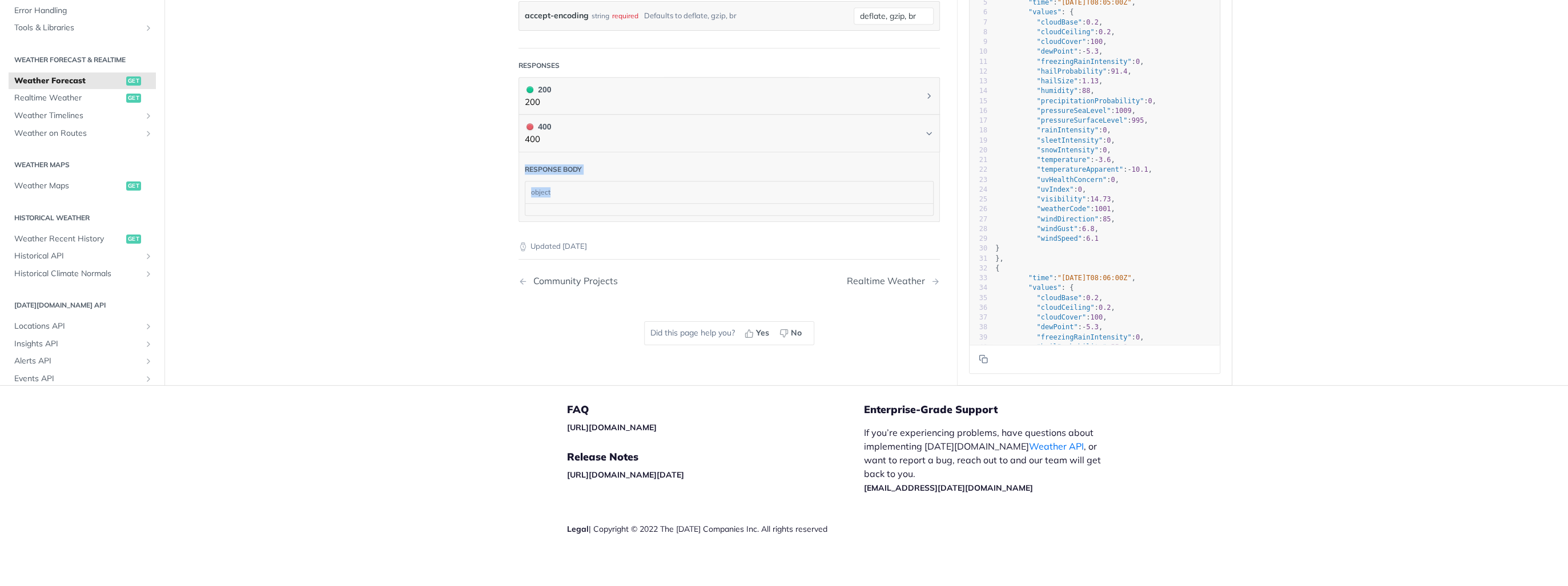
drag, startPoint x: 558, startPoint y: 194, endPoint x: 484, endPoint y: 162, distance: 80.6
drag, startPoint x: 476, startPoint y: 167, endPoint x: 642, endPoint y: 214, distance: 172.5
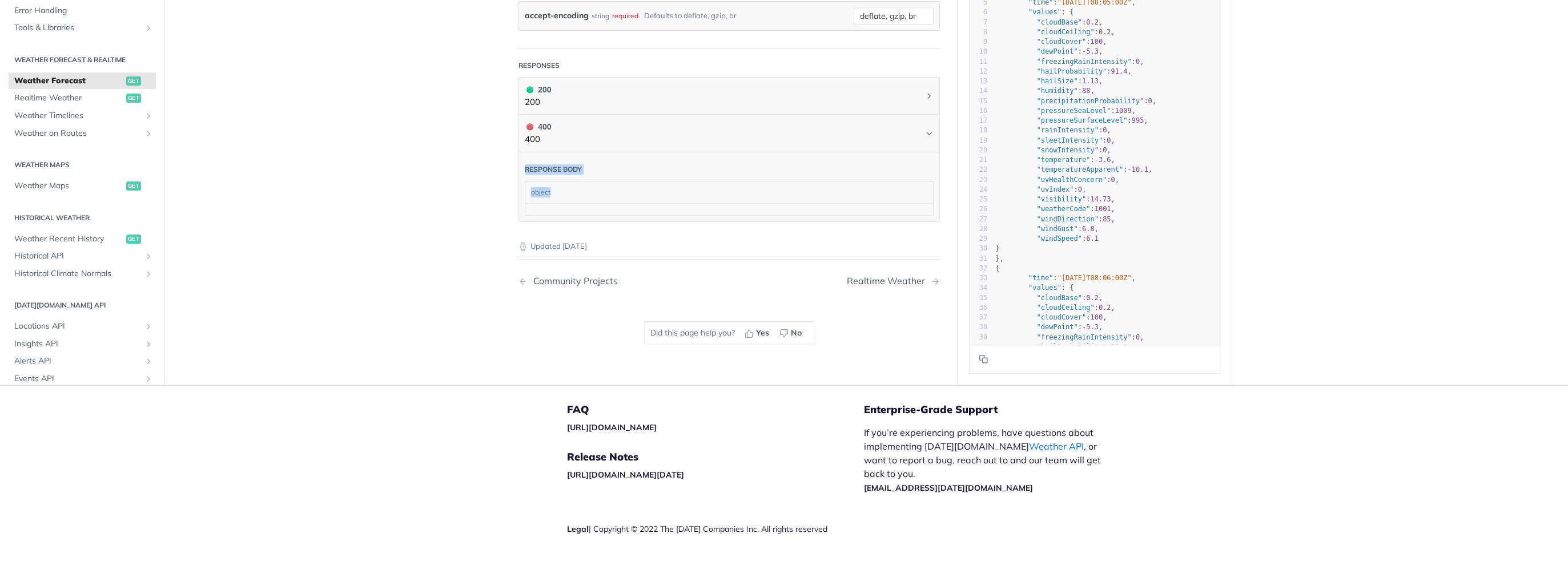
click at [642, 214] on div "Response body object" at bounding box center [729, 187] width 421 height 70
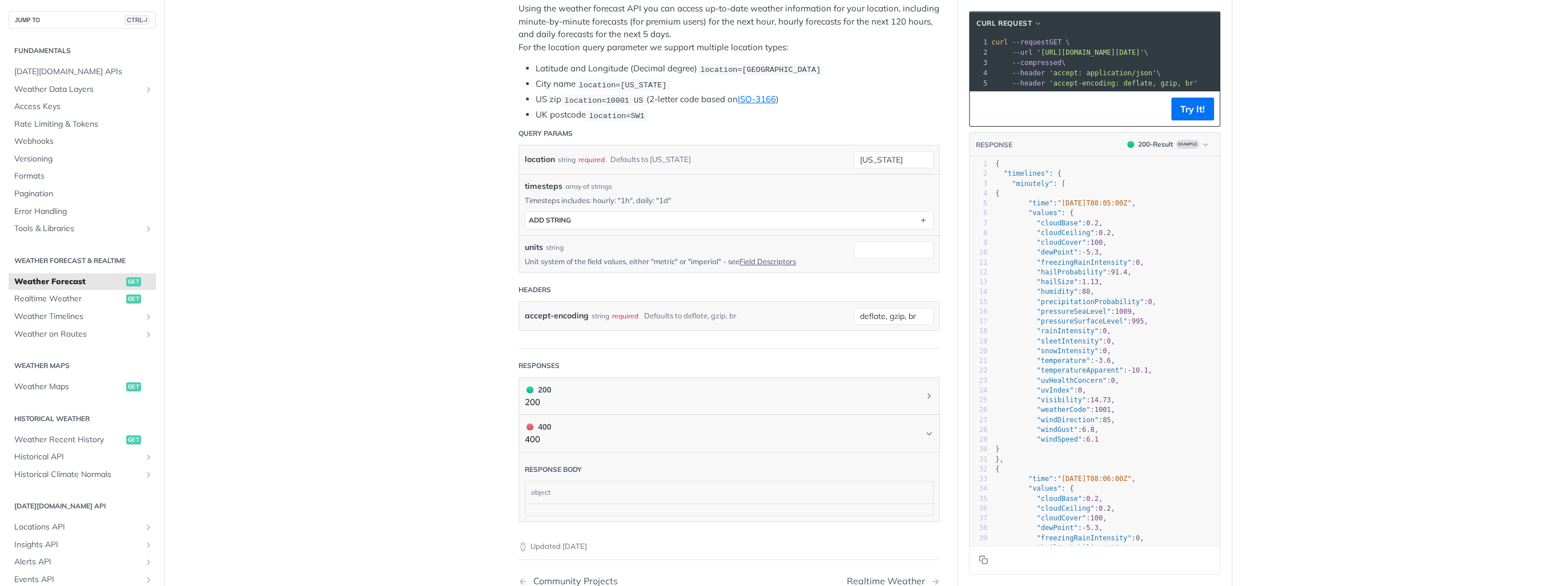
scroll to position [365, 0]
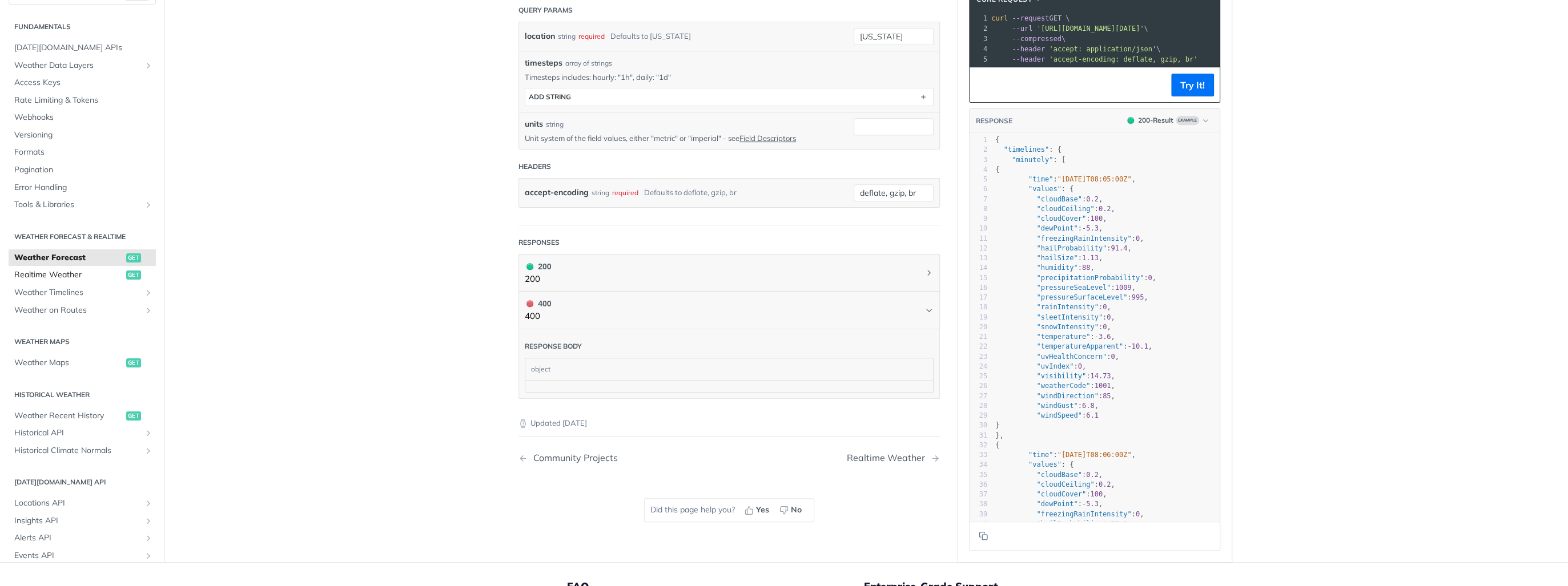
click at [92, 270] on span "Realtime Weather" at bounding box center [69, 275] width 109 height 11
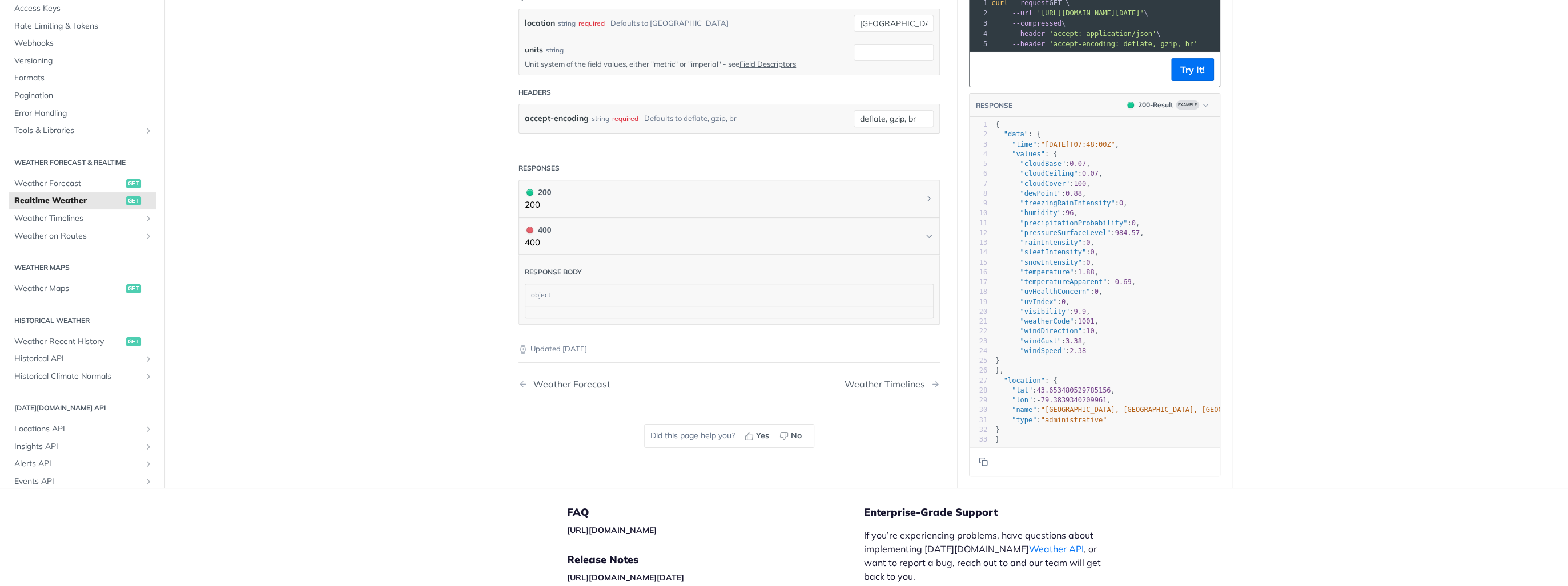
scroll to position [229, 0]
